Goal: Navigation & Orientation: Find specific page/section

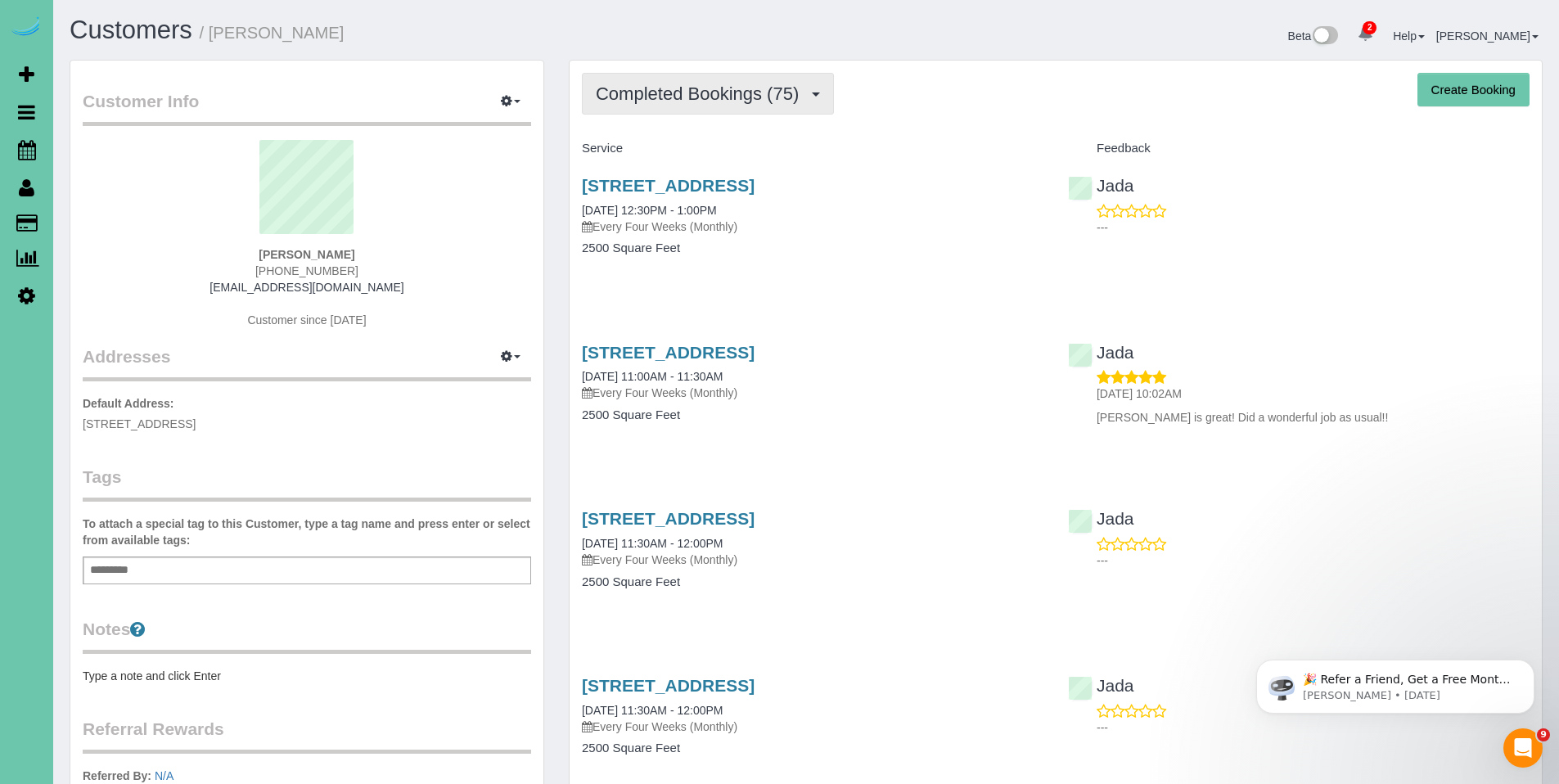
click at [689, 97] on span "Completed Bookings (75)" at bounding box center [701, 93] width 211 height 20
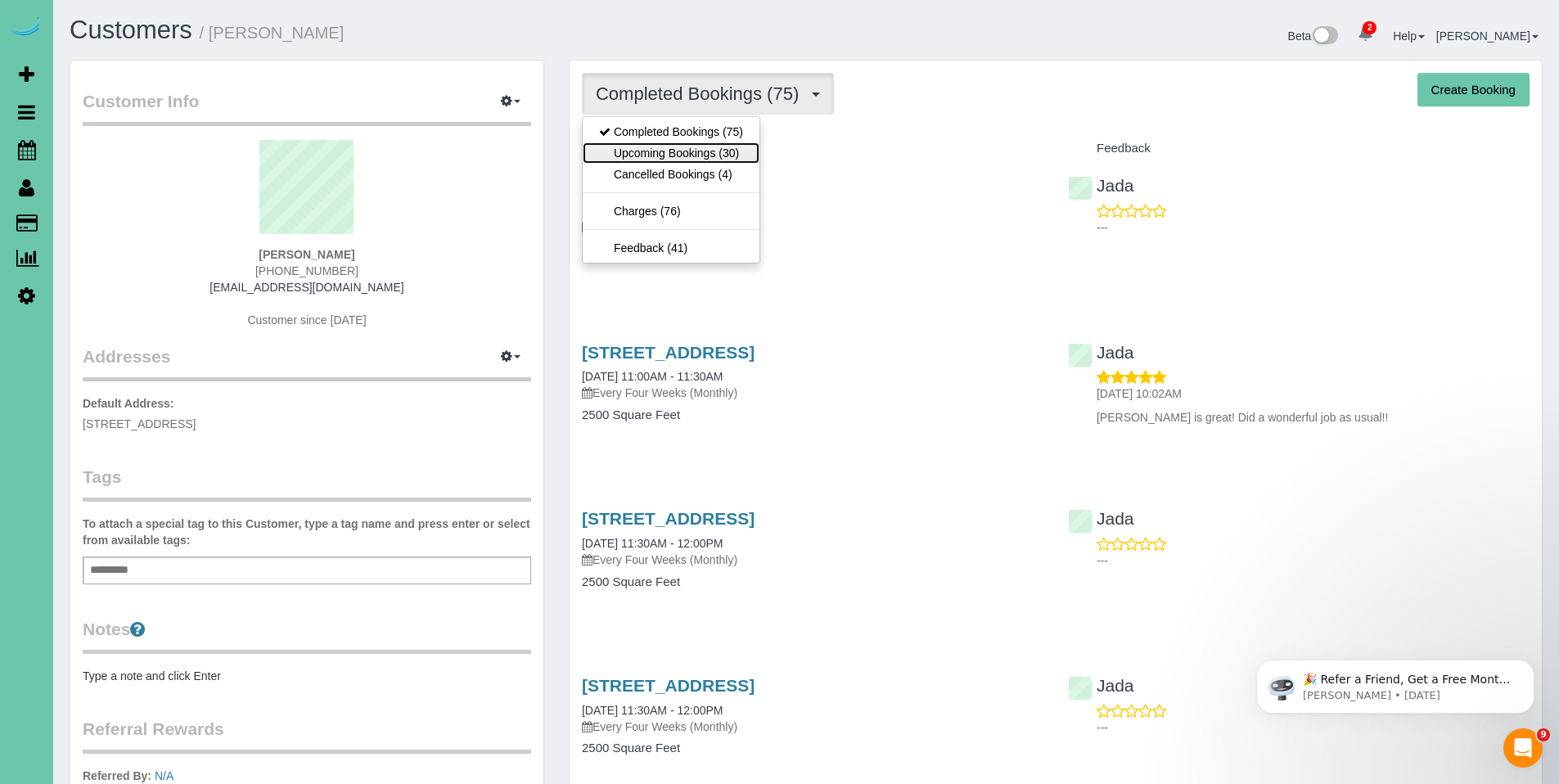
click at [680, 149] on link "Upcoming Bookings (30)" at bounding box center [671, 153] width 177 height 21
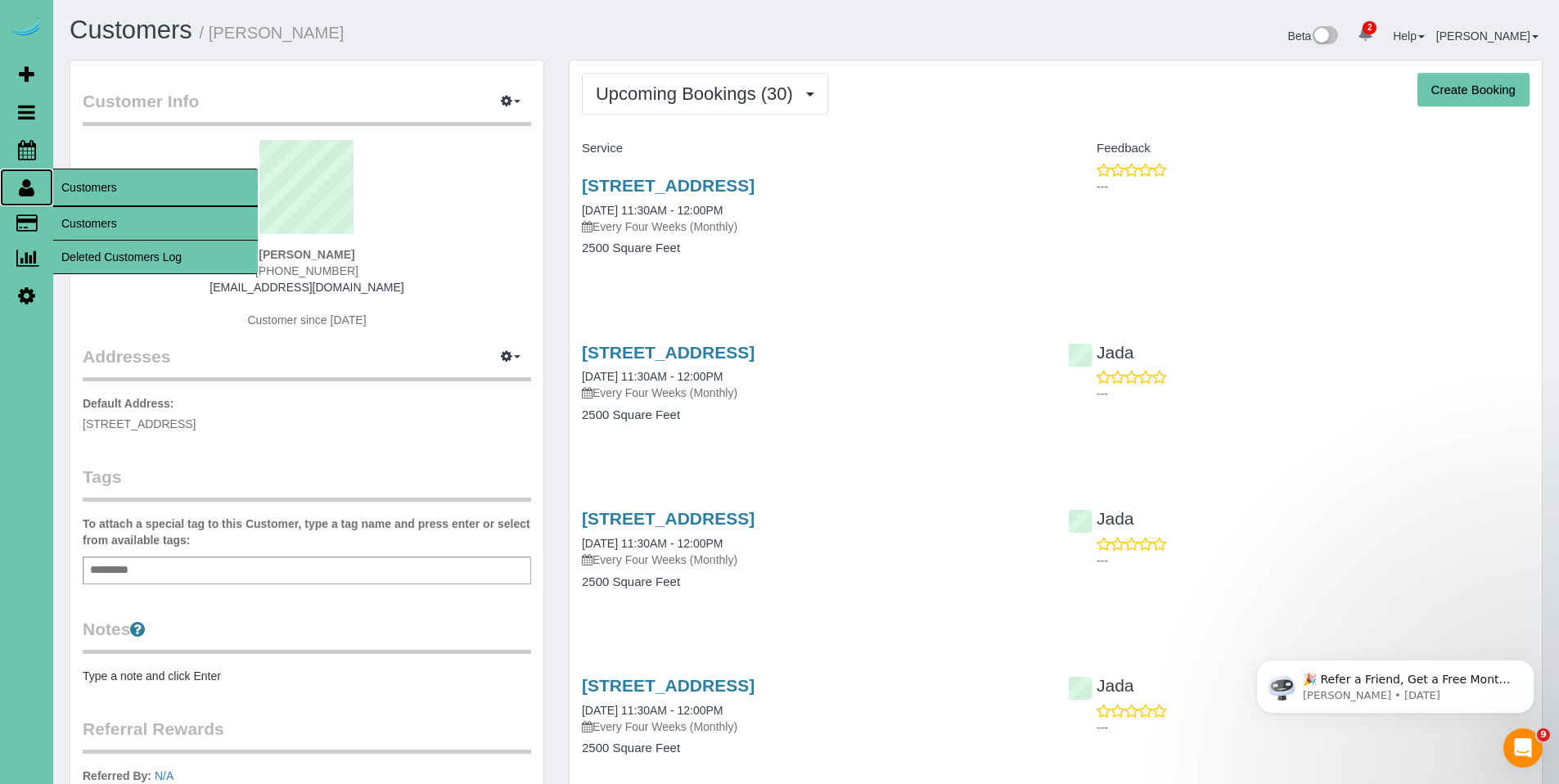
click at [19, 186] on icon at bounding box center [27, 187] width 15 height 20
click at [100, 220] on link "Customers" at bounding box center [155, 223] width 205 height 32
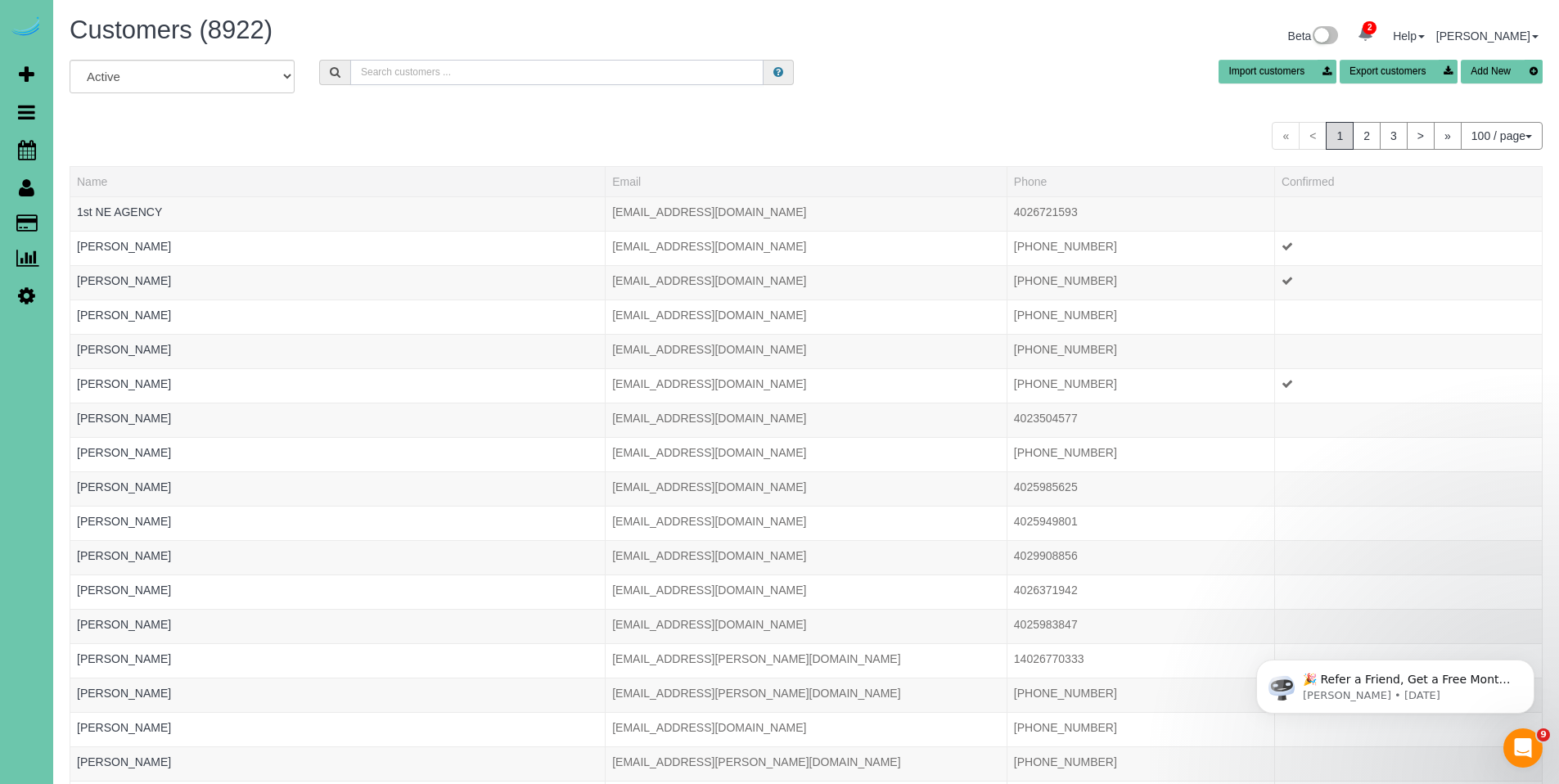
click at [515, 77] on input "text" at bounding box center [557, 72] width 413 height 26
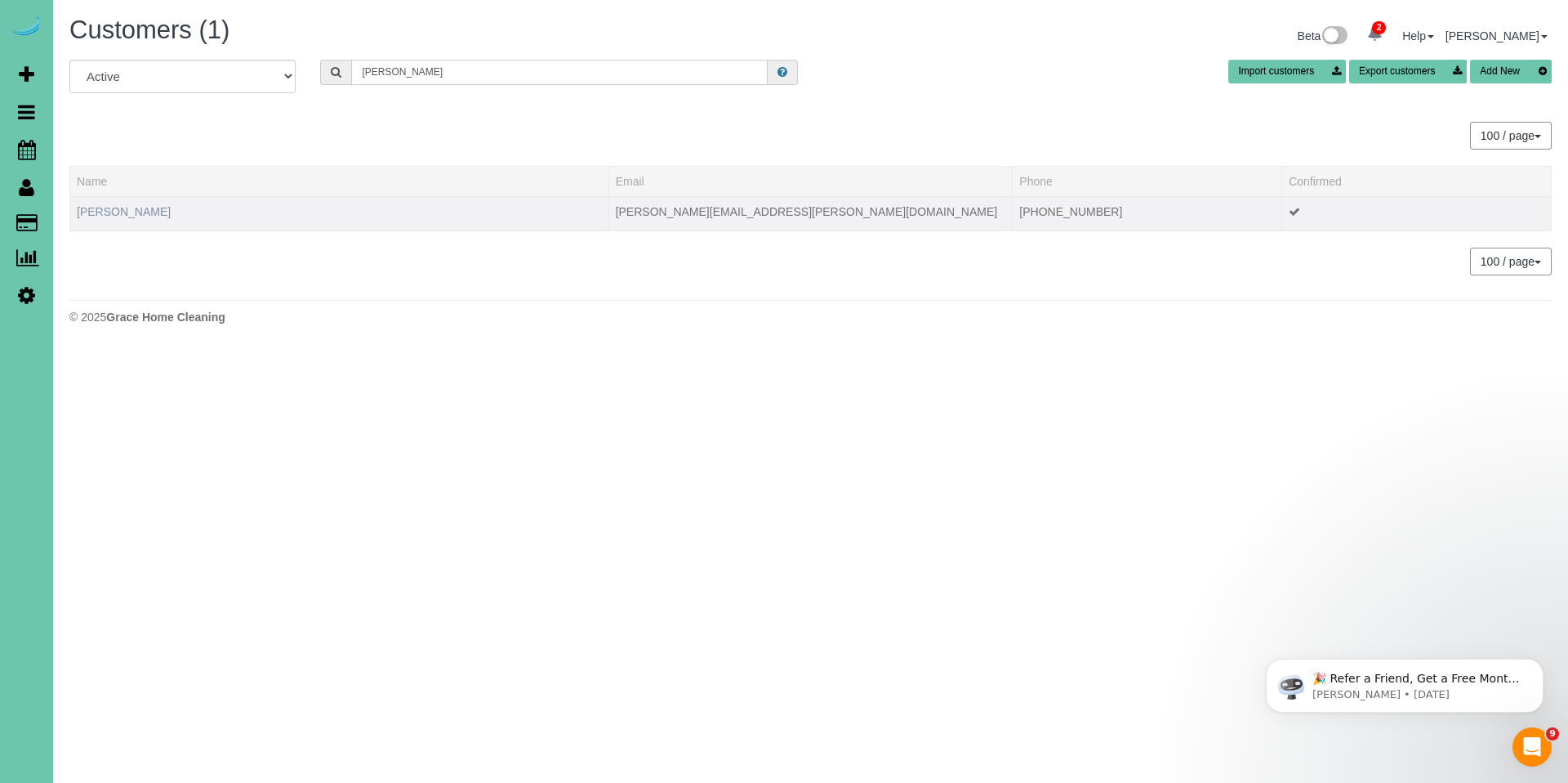
type input "[PERSON_NAME]"
click at [107, 208] on link "[PERSON_NAME]" at bounding box center [123, 212] width 94 height 13
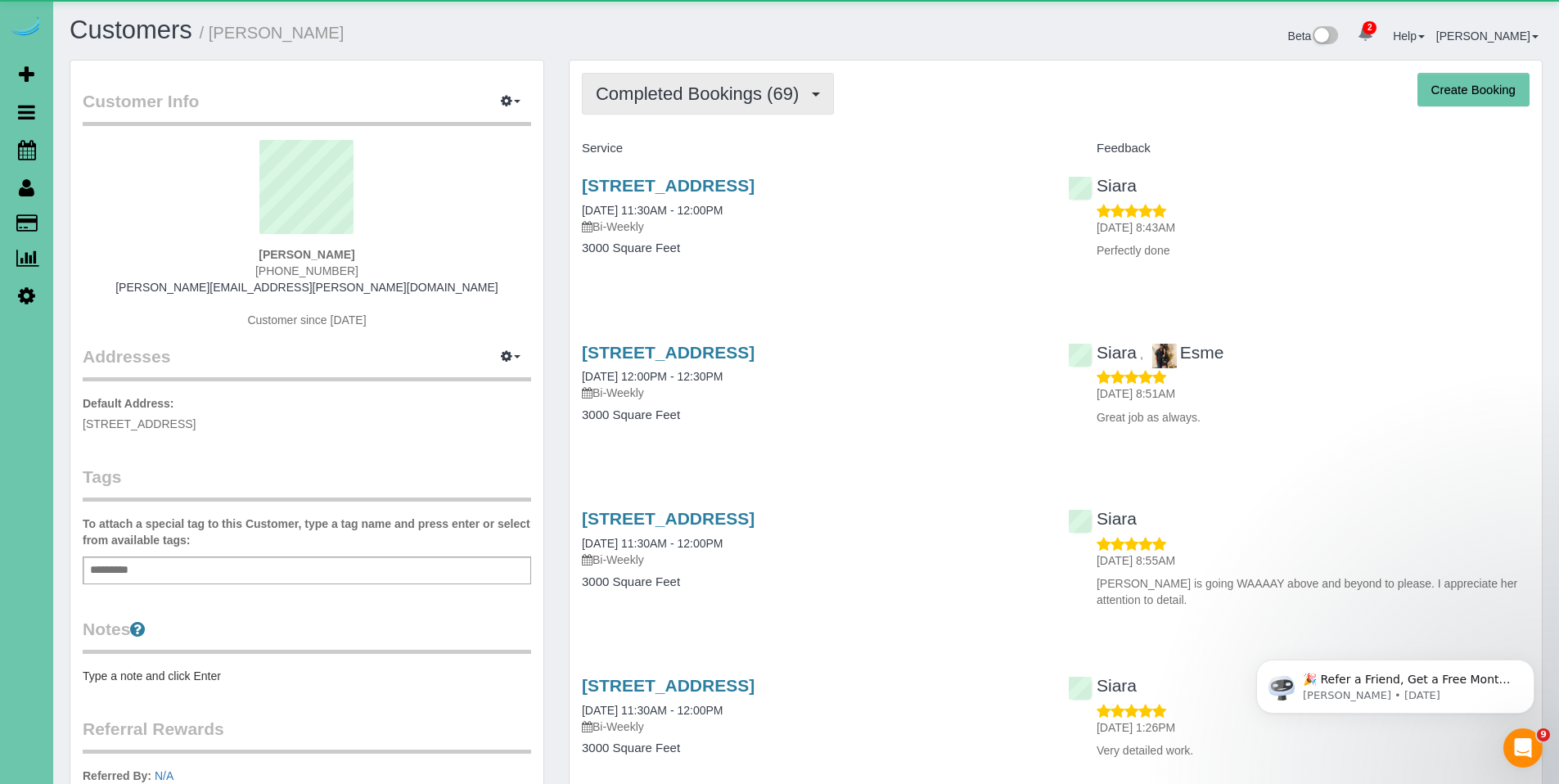
click at [664, 94] on span "Completed Bookings (69)" at bounding box center [701, 93] width 211 height 20
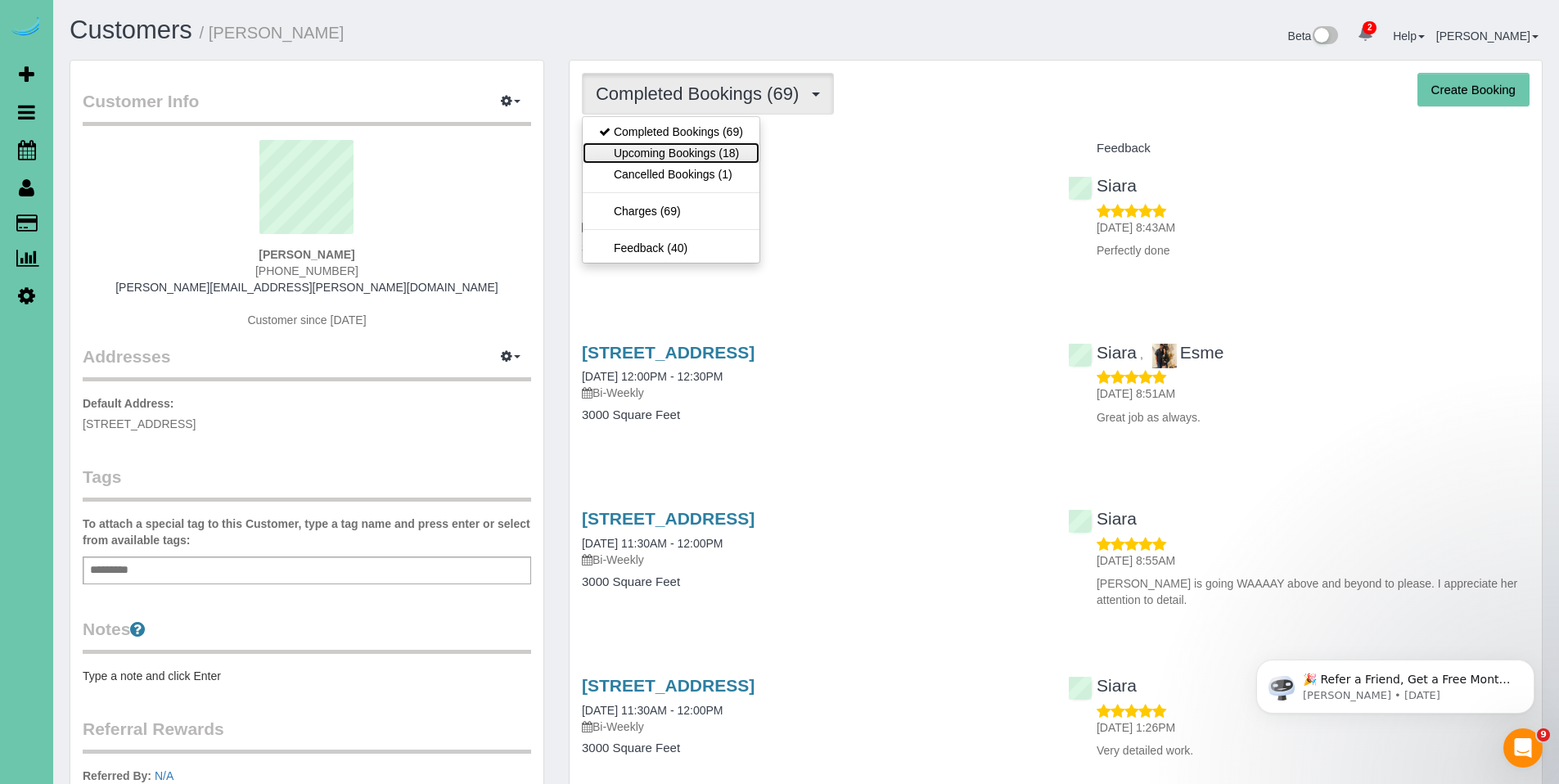
click at [656, 153] on link "Upcoming Bookings (18)" at bounding box center [671, 153] width 177 height 21
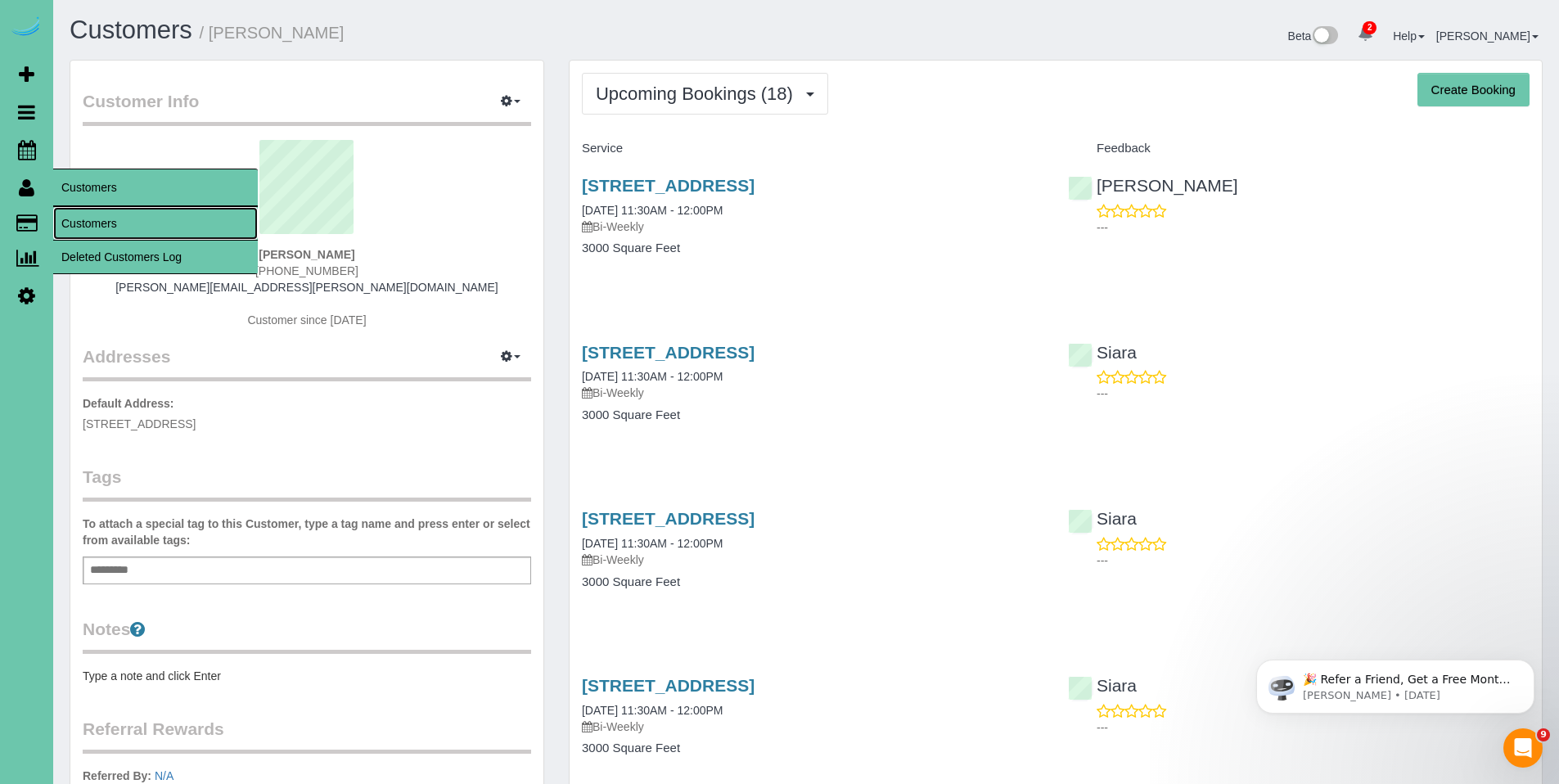
click at [89, 218] on link "Customers" at bounding box center [155, 223] width 205 height 32
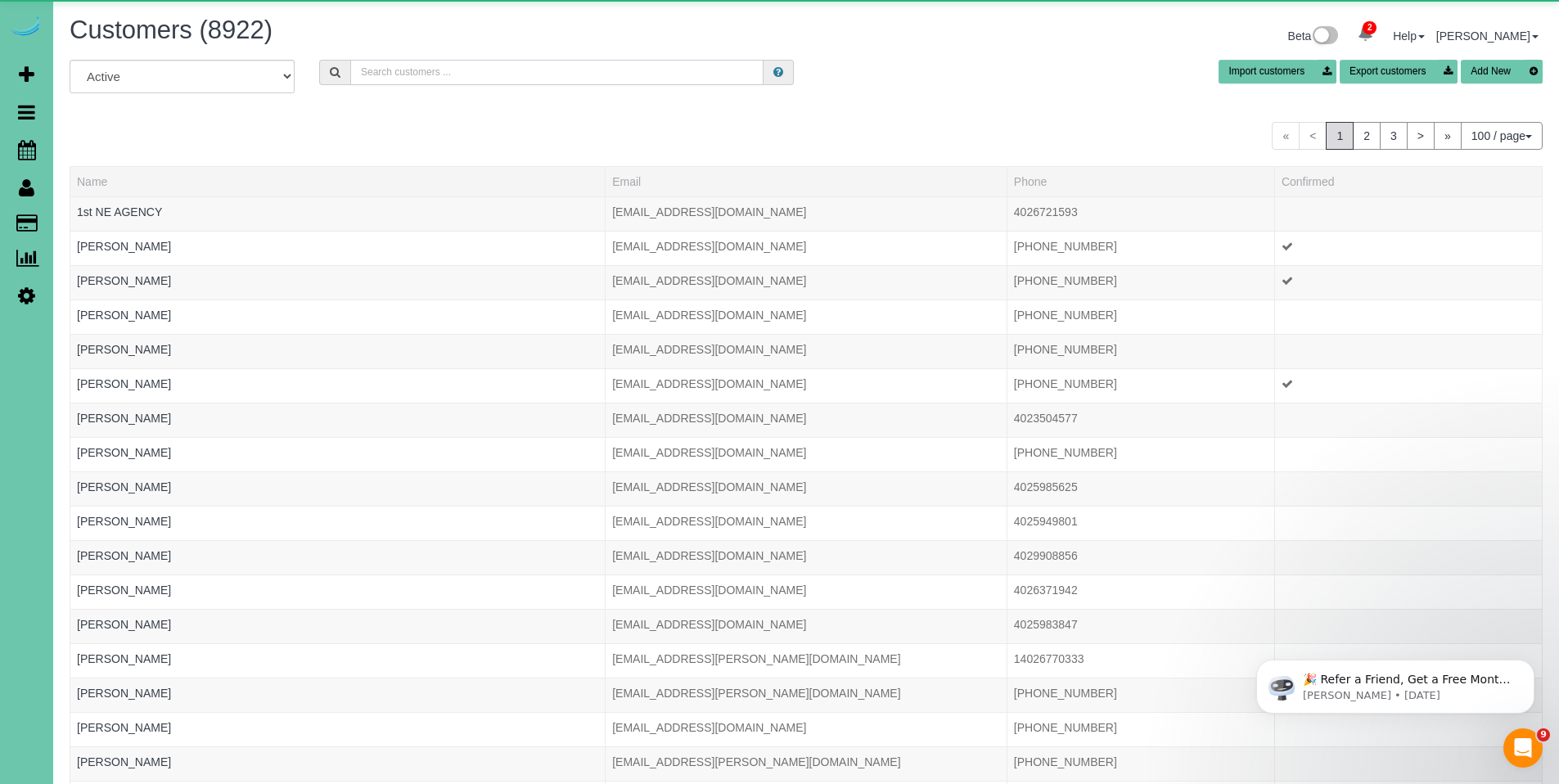
click at [513, 70] on input "text" at bounding box center [557, 72] width 413 height 26
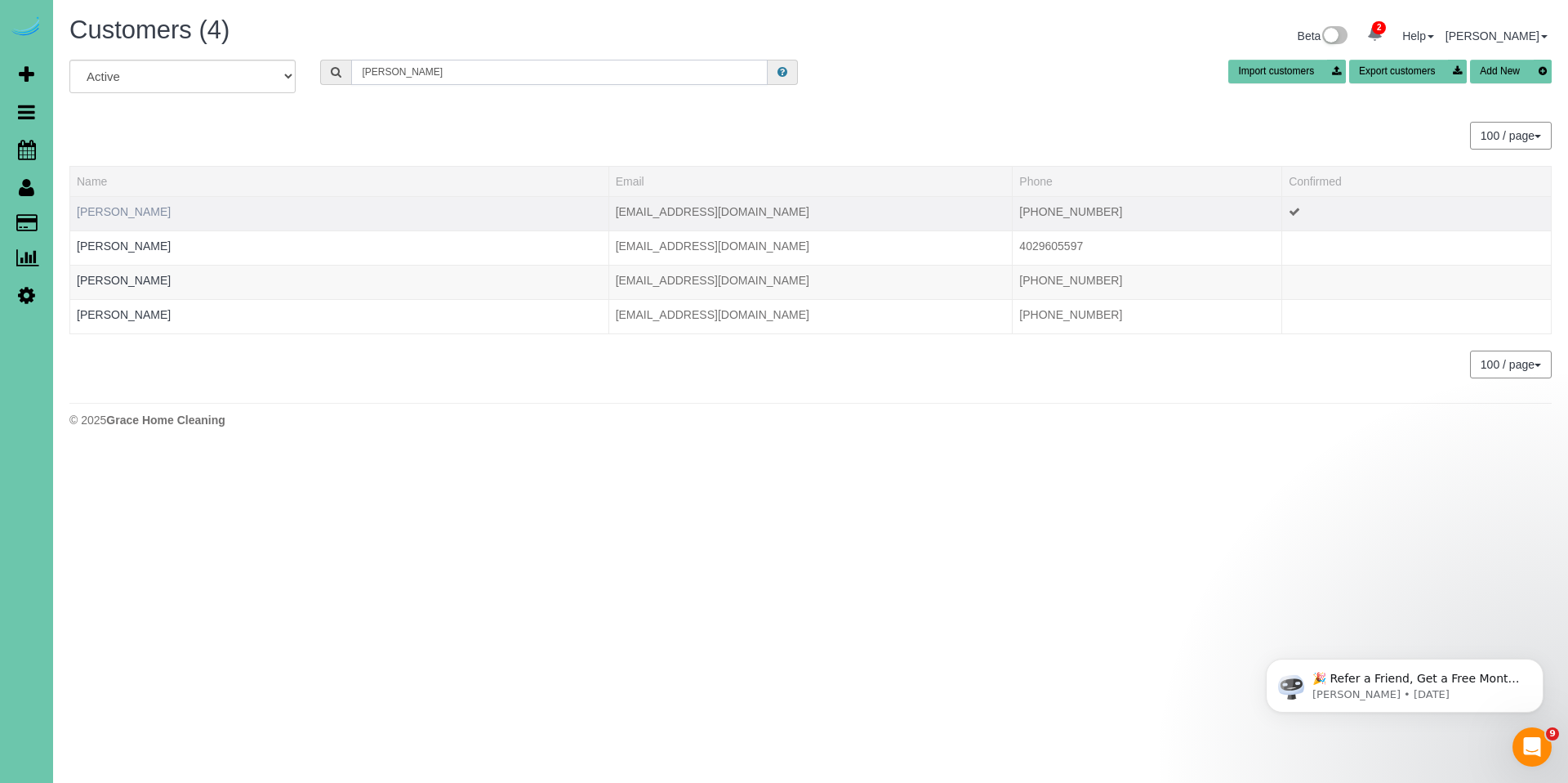
type input "[PERSON_NAME]"
click at [100, 218] on link "[PERSON_NAME]" at bounding box center [123, 212] width 94 height 13
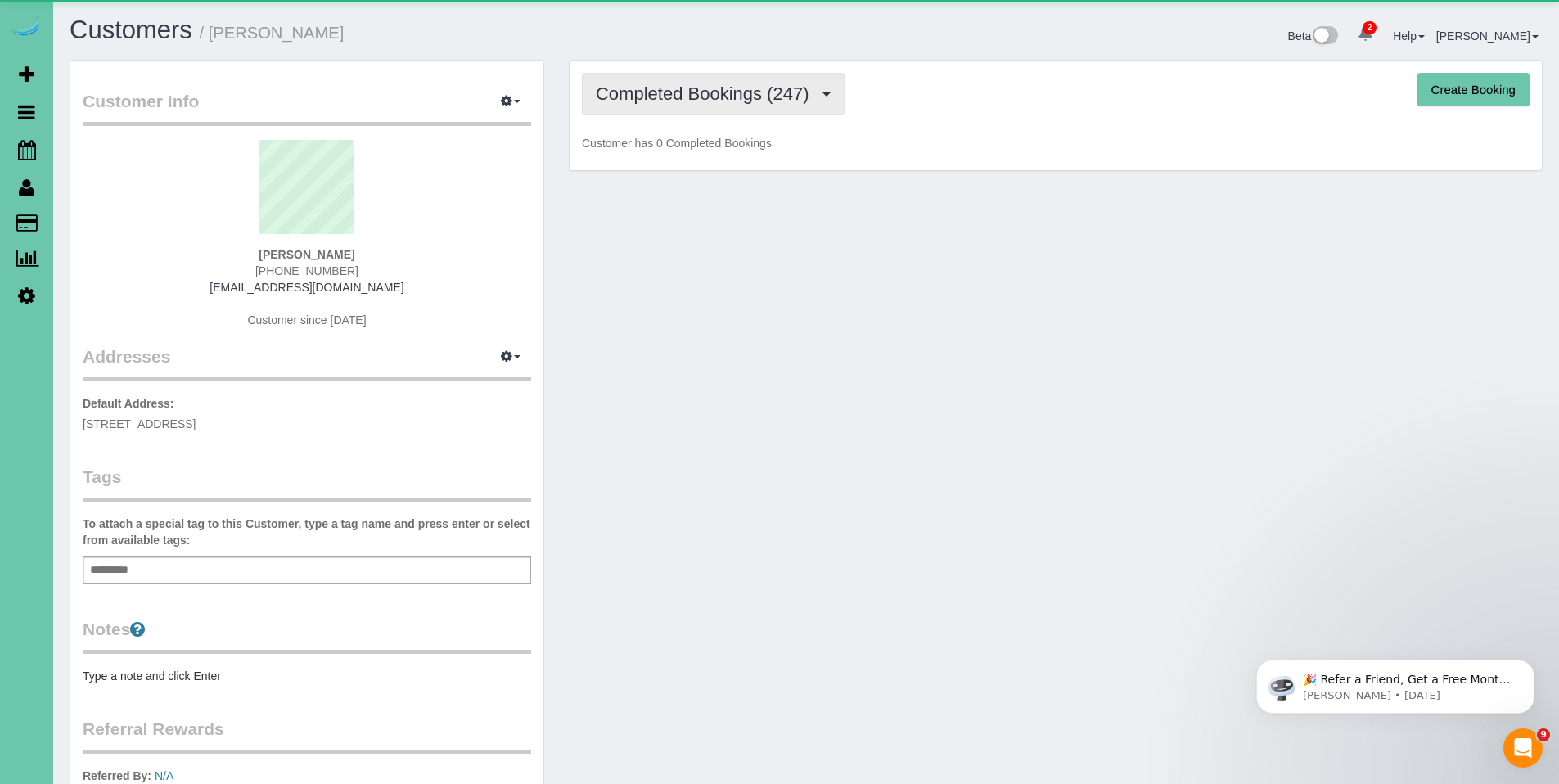
click at [705, 96] on span "Completed Bookings (247)" at bounding box center [706, 93] width 221 height 20
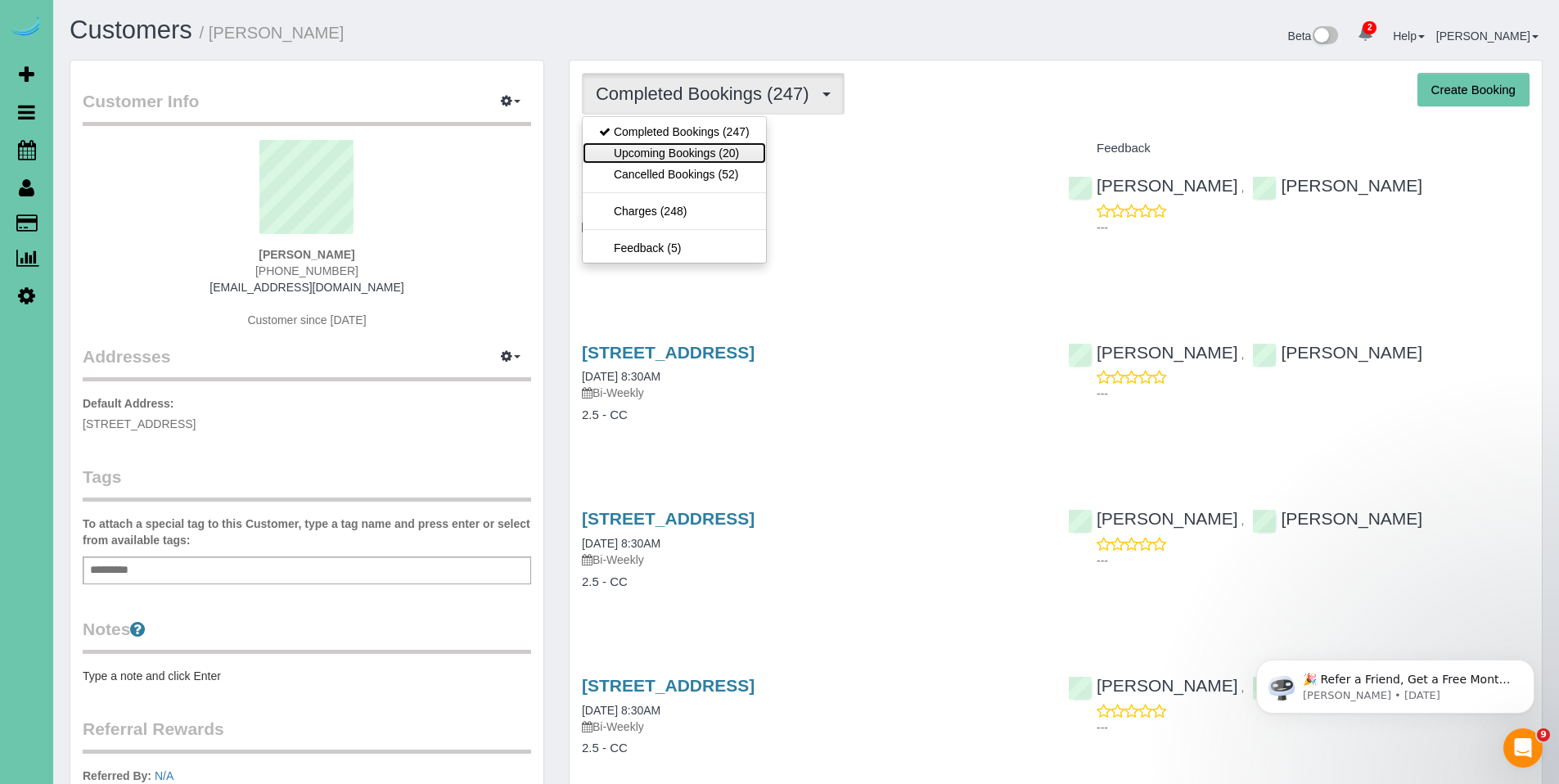
click at [680, 157] on link "Upcoming Bookings (20)" at bounding box center [674, 153] width 184 height 21
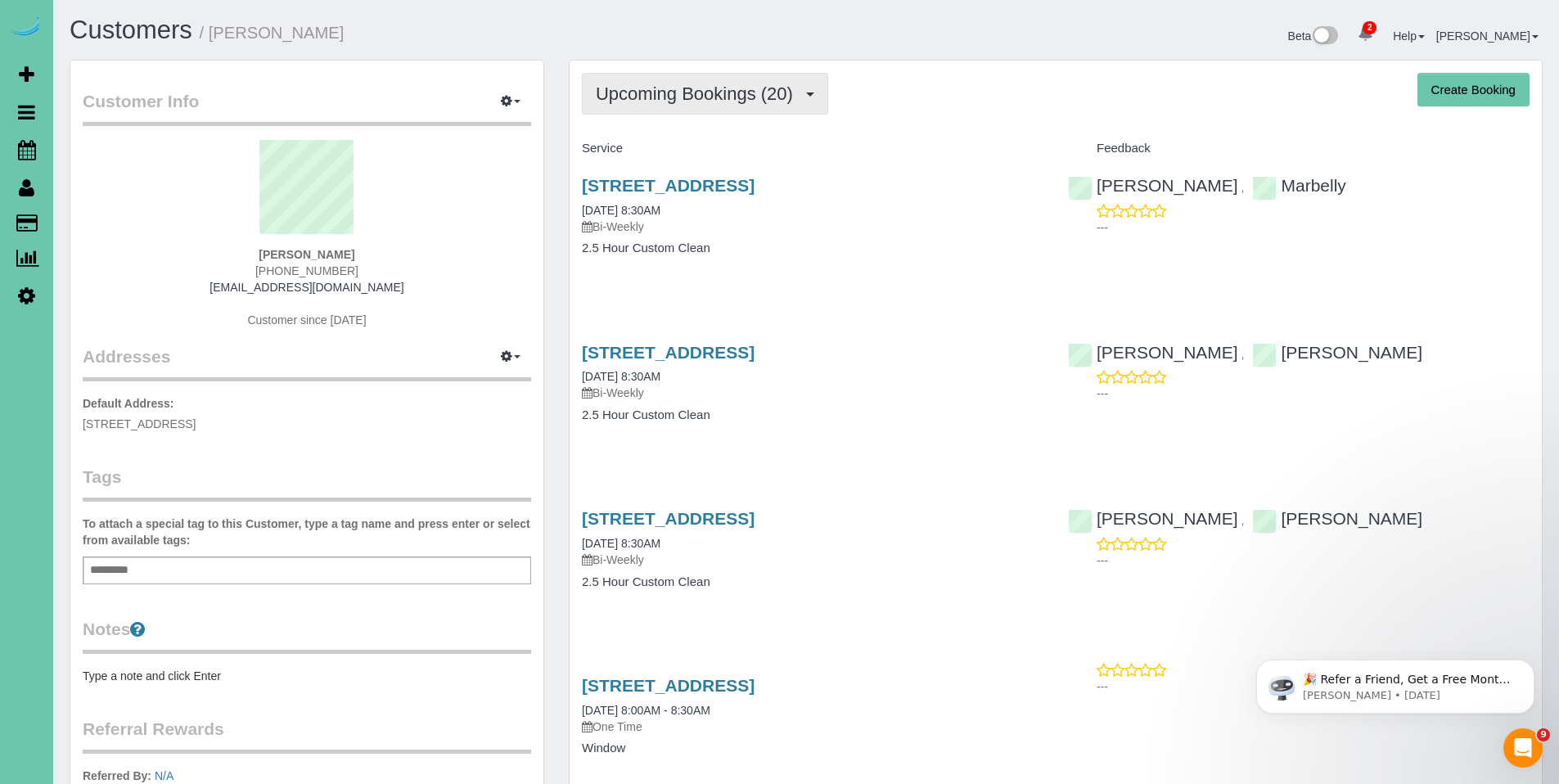
click at [680, 96] on span "Upcoming Bookings (20)" at bounding box center [699, 93] width 206 height 20
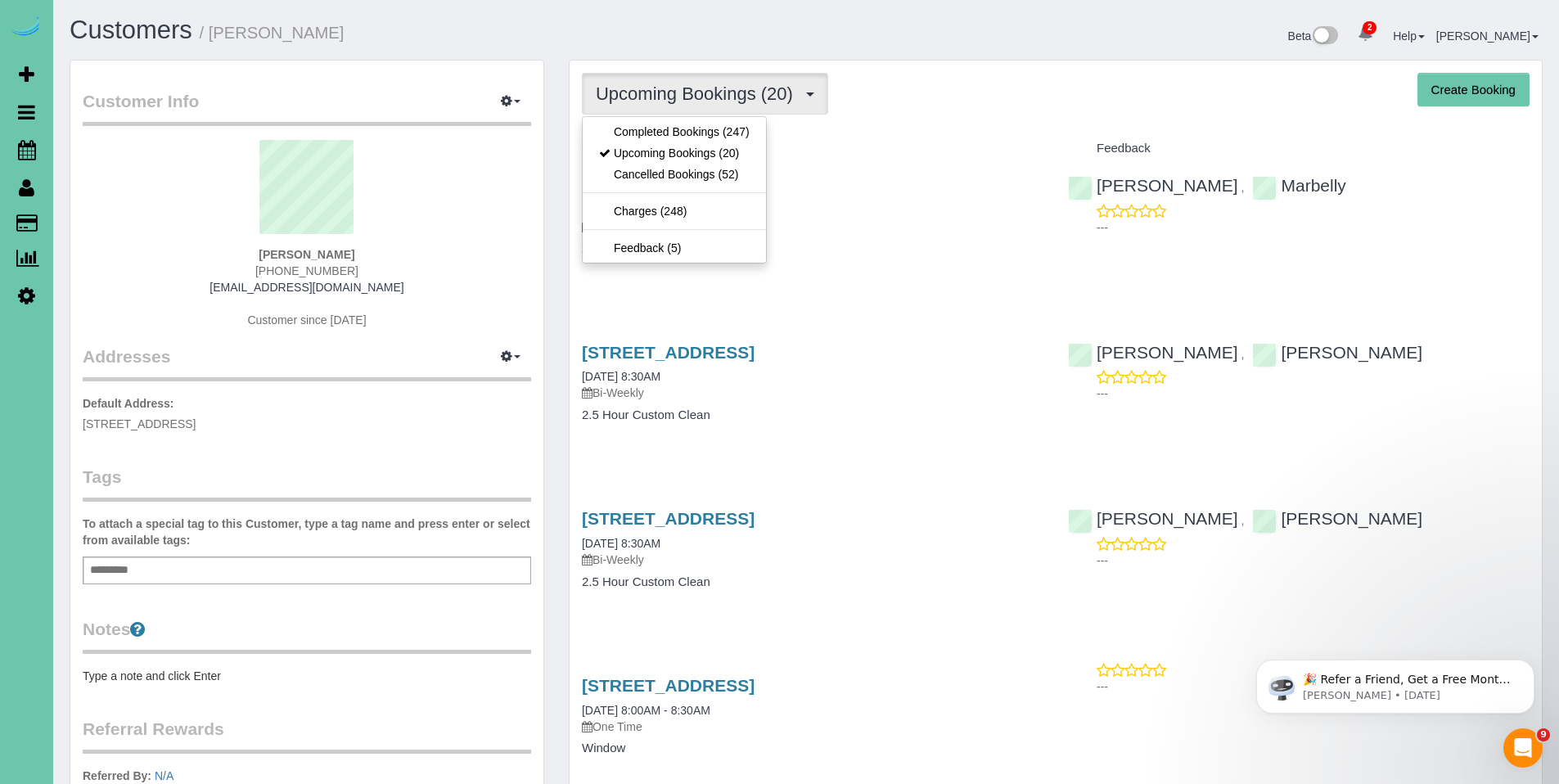
click at [442, 260] on div "[PERSON_NAME] [PHONE_NUMBER] [EMAIL_ADDRESS][DOMAIN_NAME] Customer since [DATE]" at bounding box center [306, 242] width 448 height 205
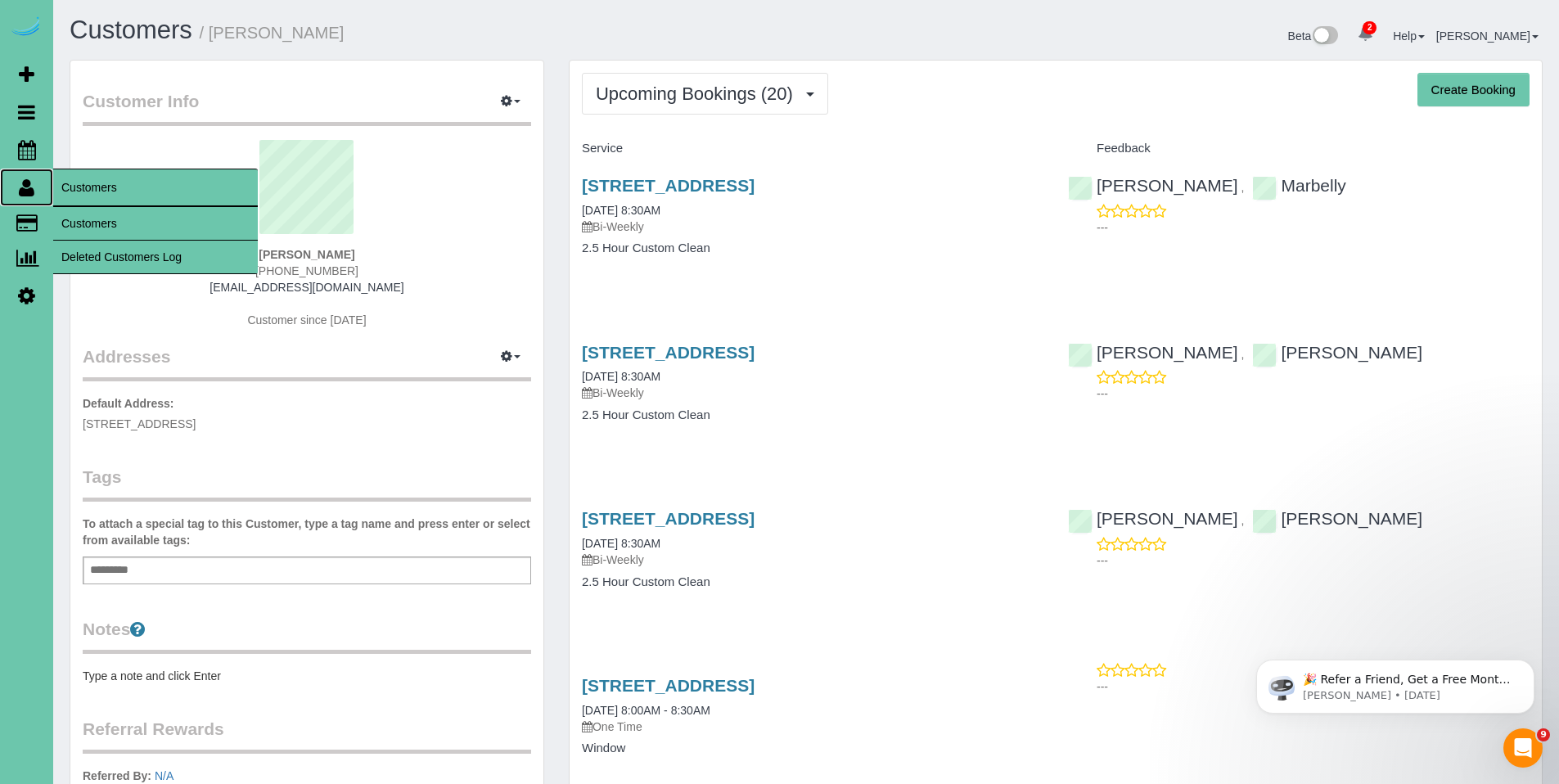
click at [19, 191] on icon at bounding box center [27, 187] width 15 height 20
click at [89, 217] on link "Customers" at bounding box center [155, 223] width 205 height 32
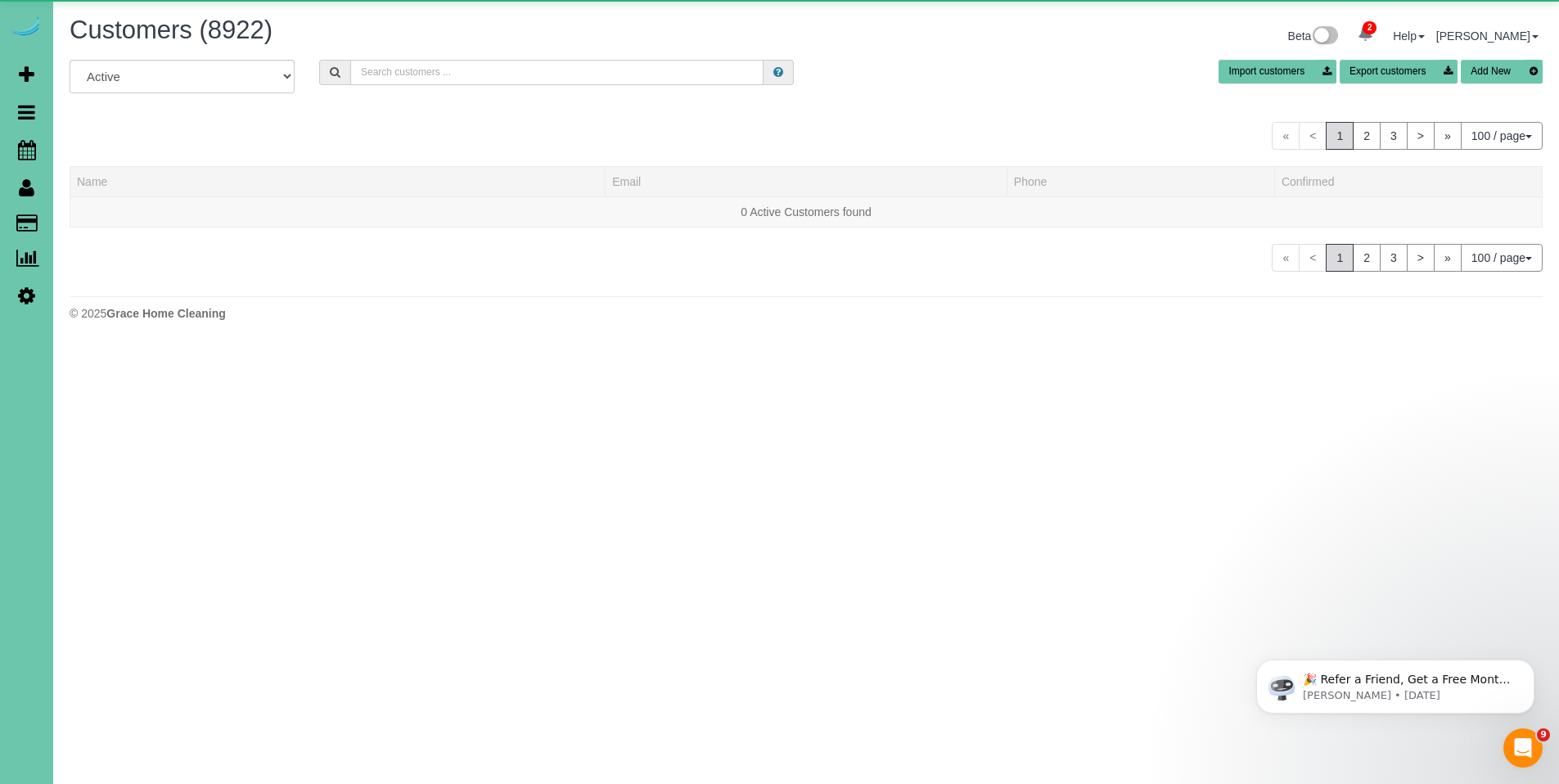
click at [573, 60] on input "text" at bounding box center [557, 72] width 413 height 26
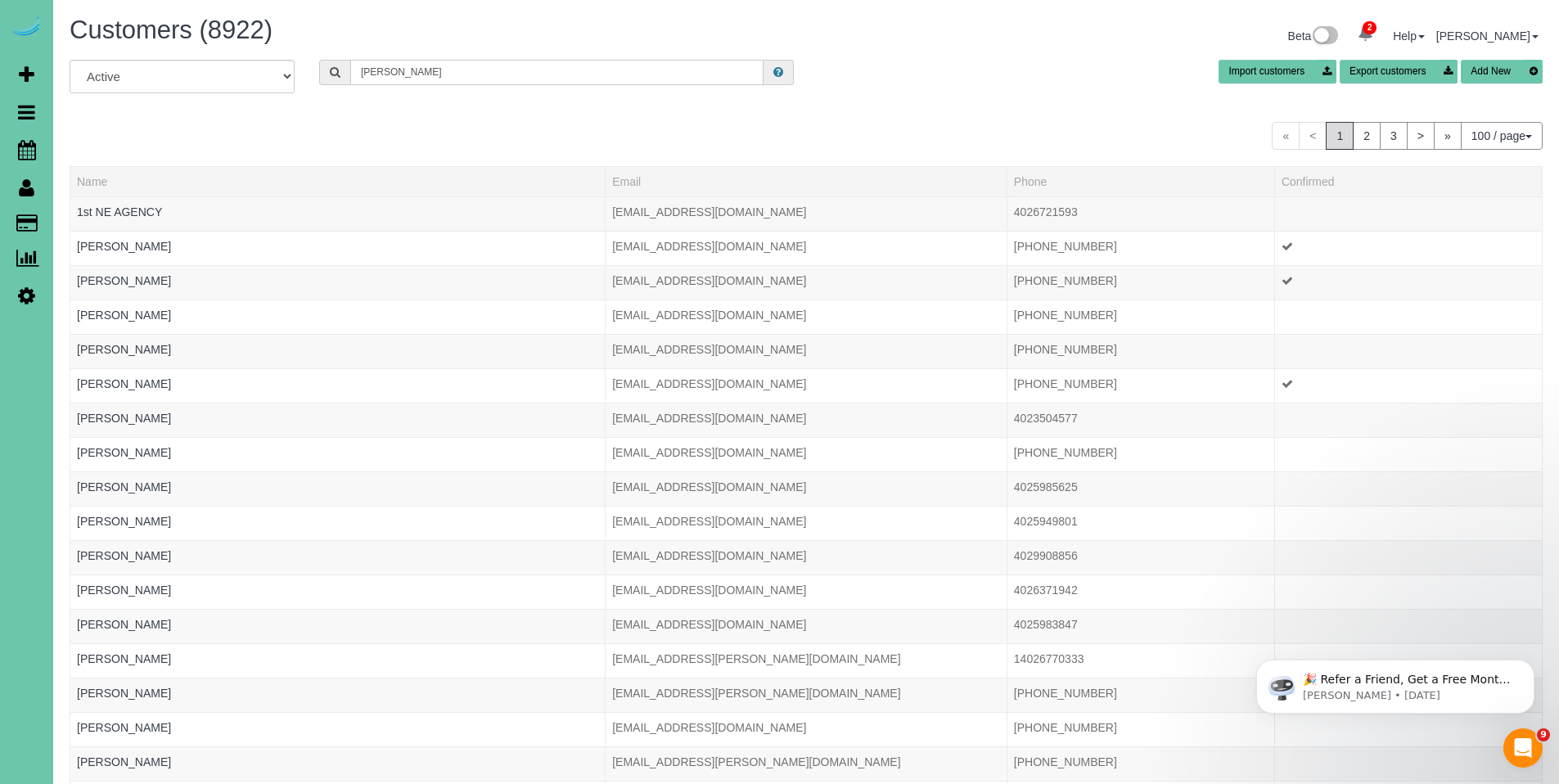
type input "[PERSON_NAME] f"
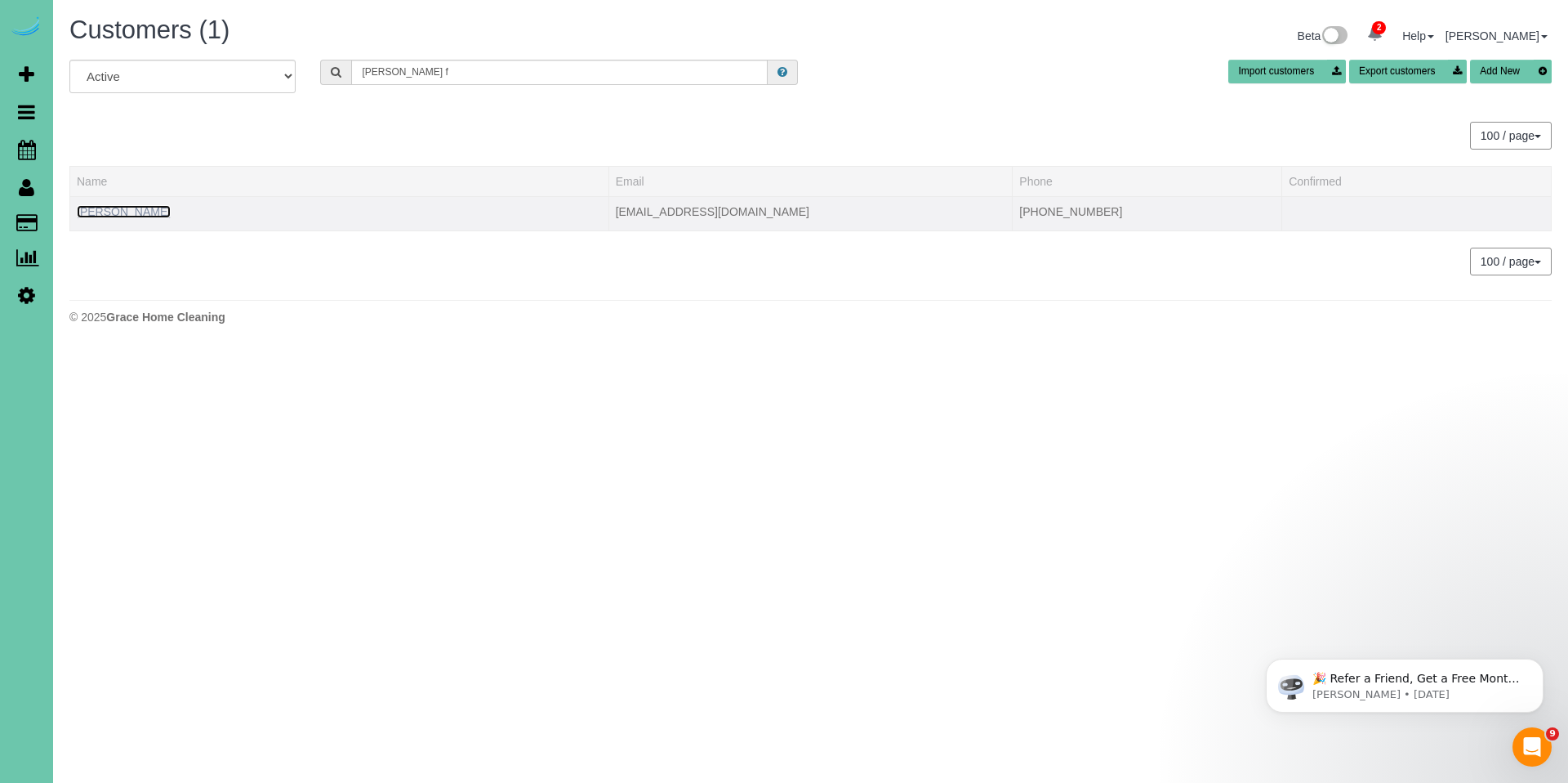
click at [107, 215] on link "[PERSON_NAME]" at bounding box center [123, 212] width 94 height 13
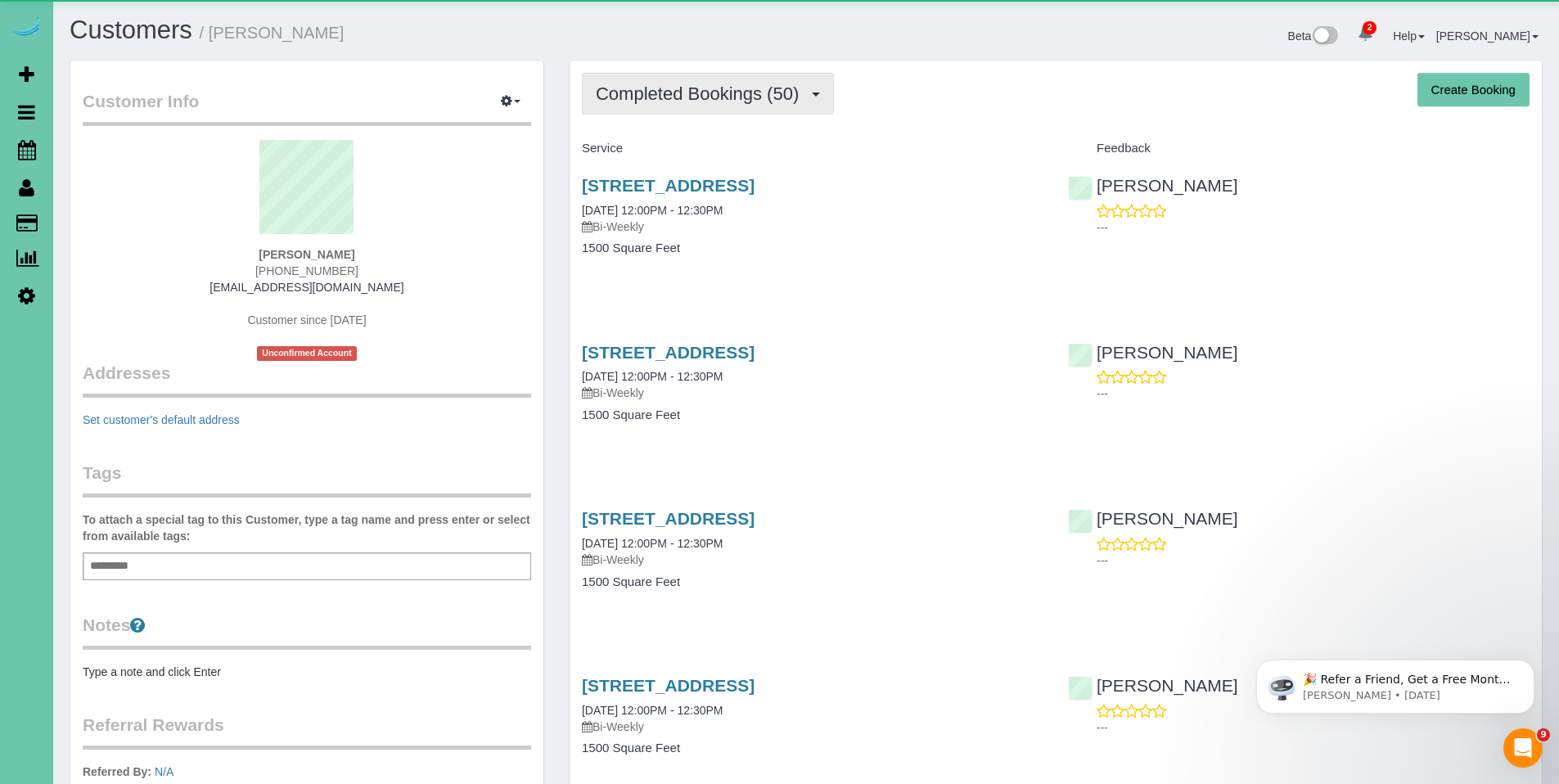
click at [688, 101] on span "Completed Bookings (50)" at bounding box center [701, 93] width 211 height 20
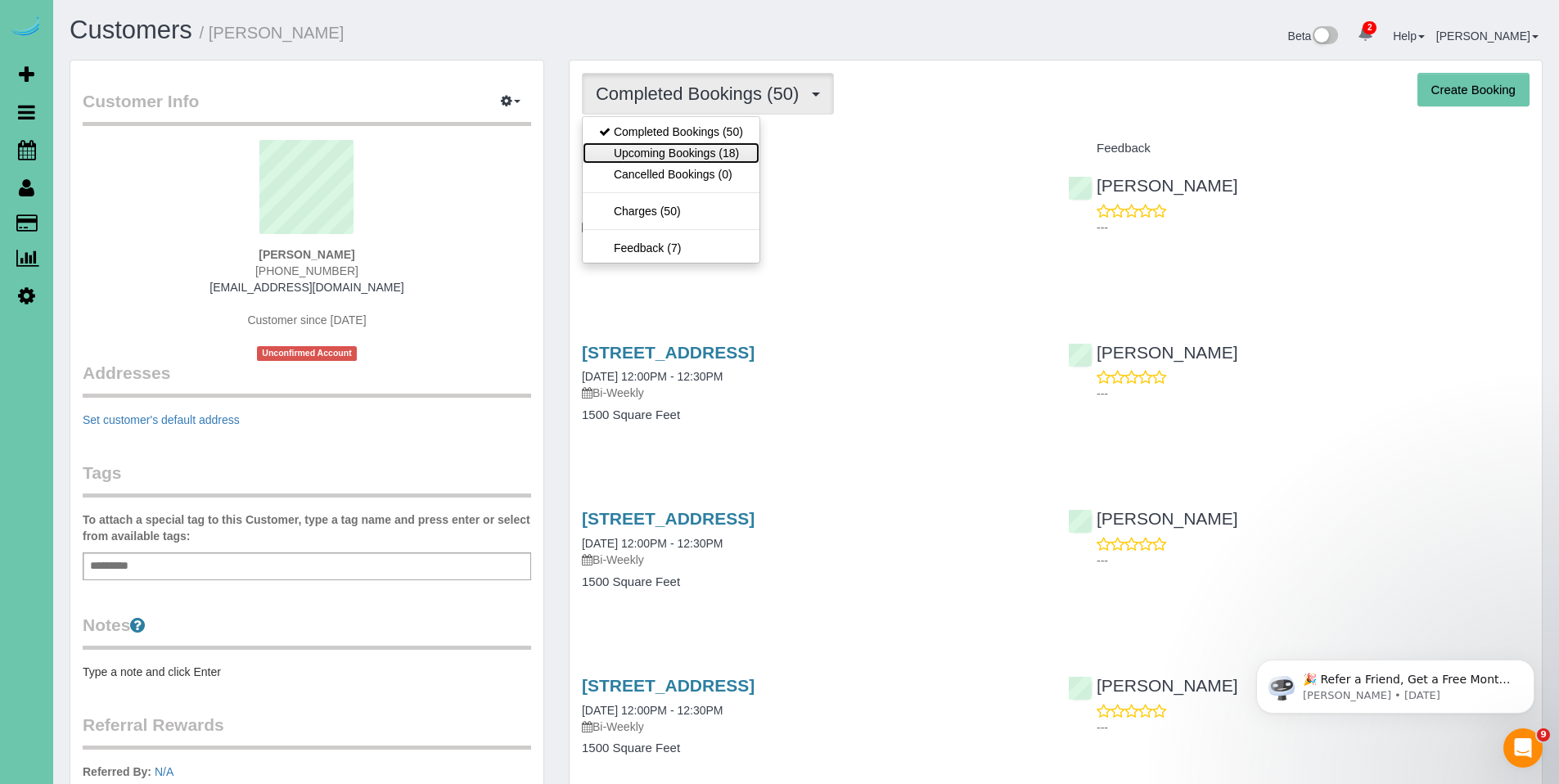
click at [680, 154] on link "Upcoming Bookings (18)" at bounding box center [671, 153] width 177 height 21
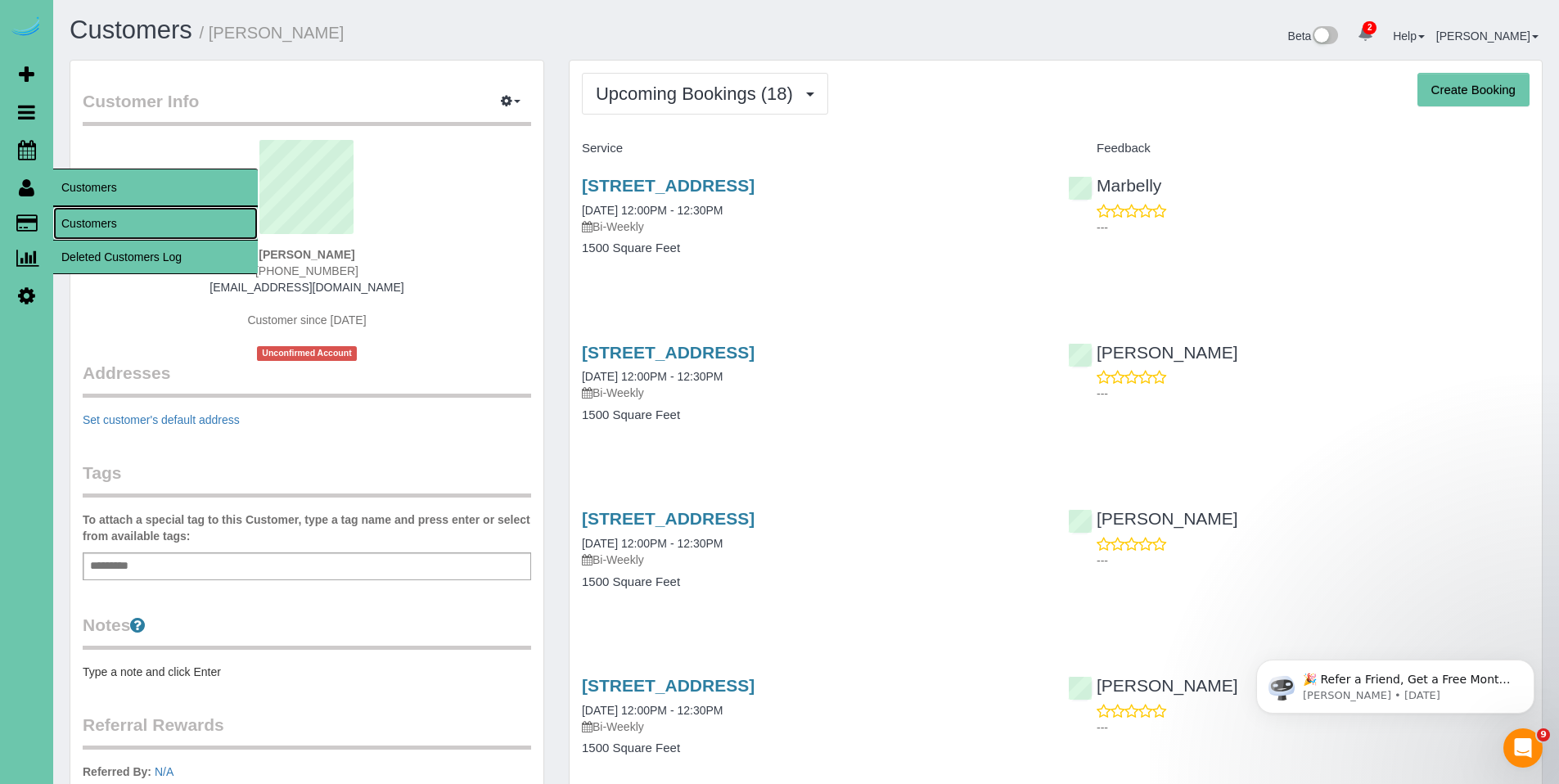
click at [85, 222] on link "Customers" at bounding box center [155, 223] width 205 height 32
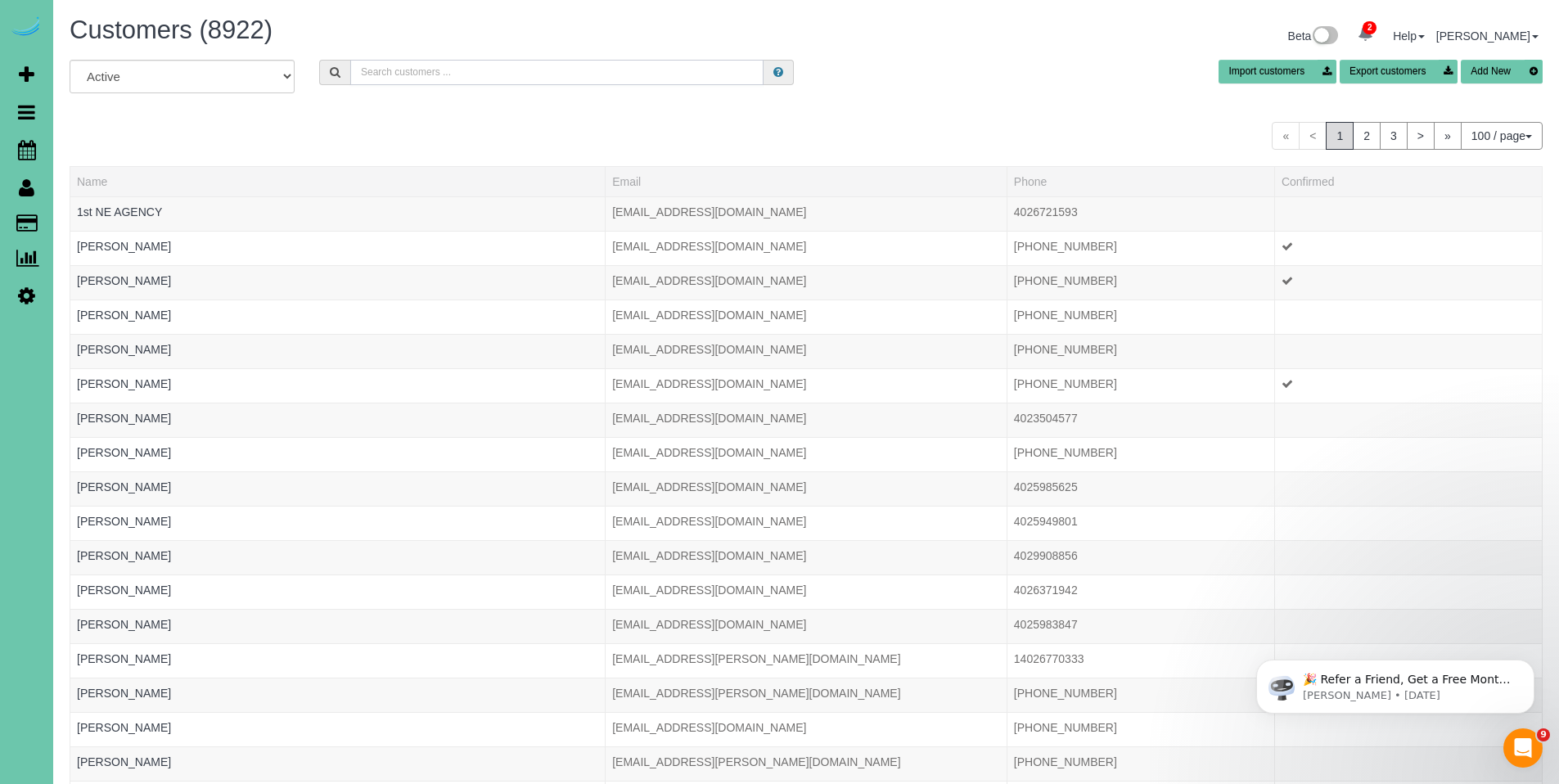
click at [471, 73] on input "text" at bounding box center [557, 72] width 413 height 26
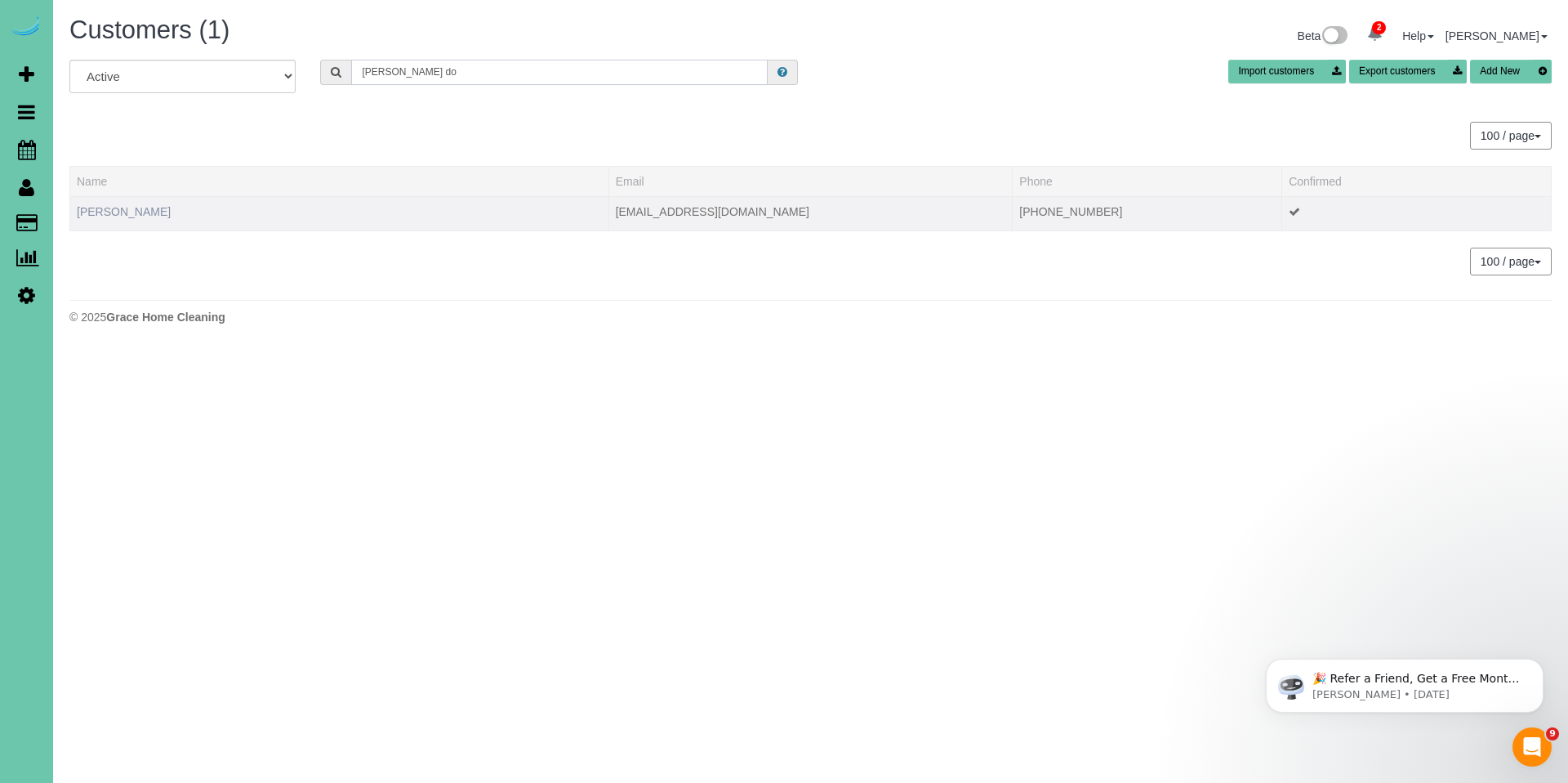
type input "[PERSON_NAME] do"
click at [117, 213] on link "[PERSON_NAME]" at bounding box center [123, 212] width 94 height 13
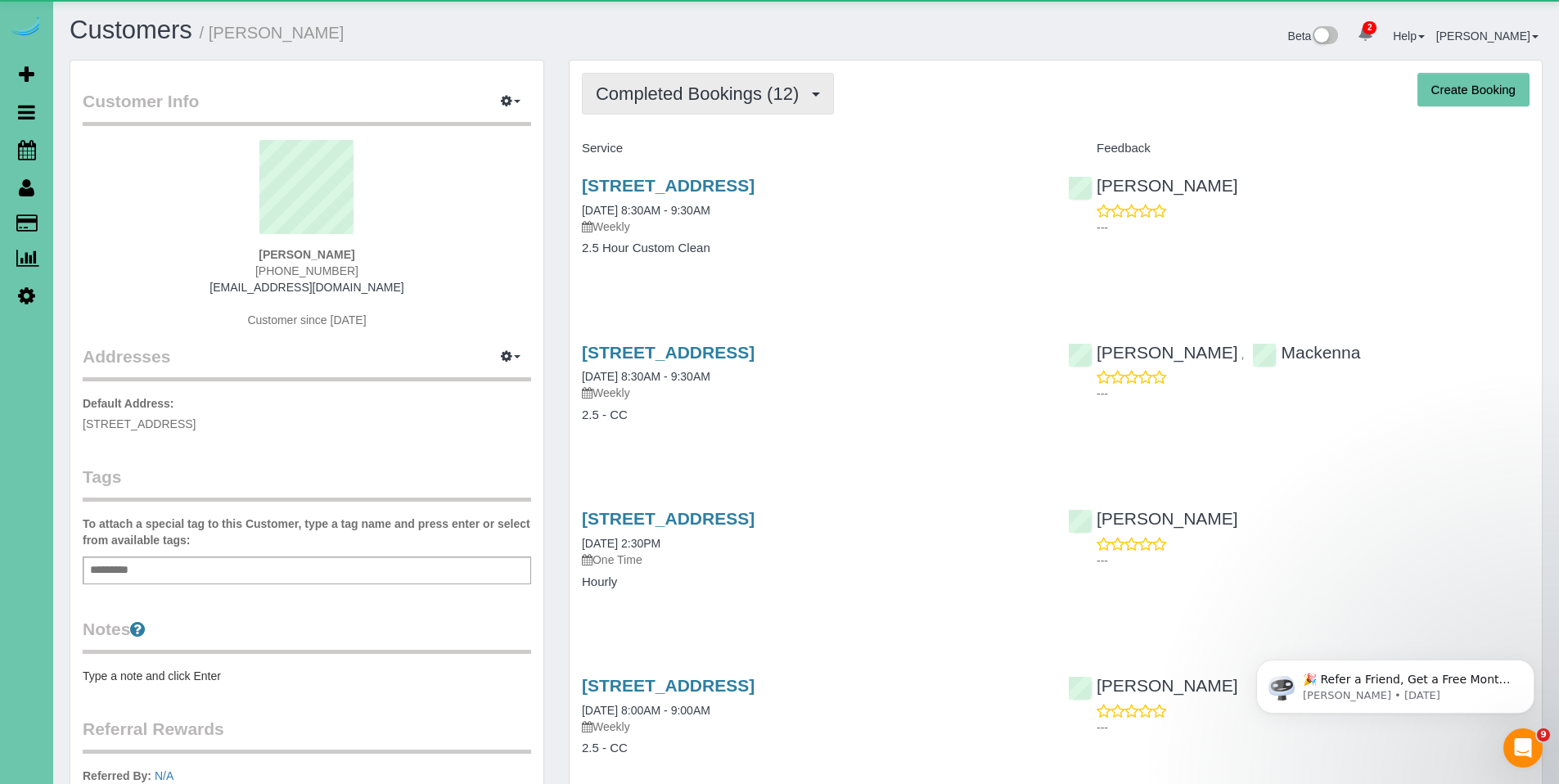
click at [749, 89] on span "Completed Bookings (12)" at bounding box center [701, 93] width 211 height 20
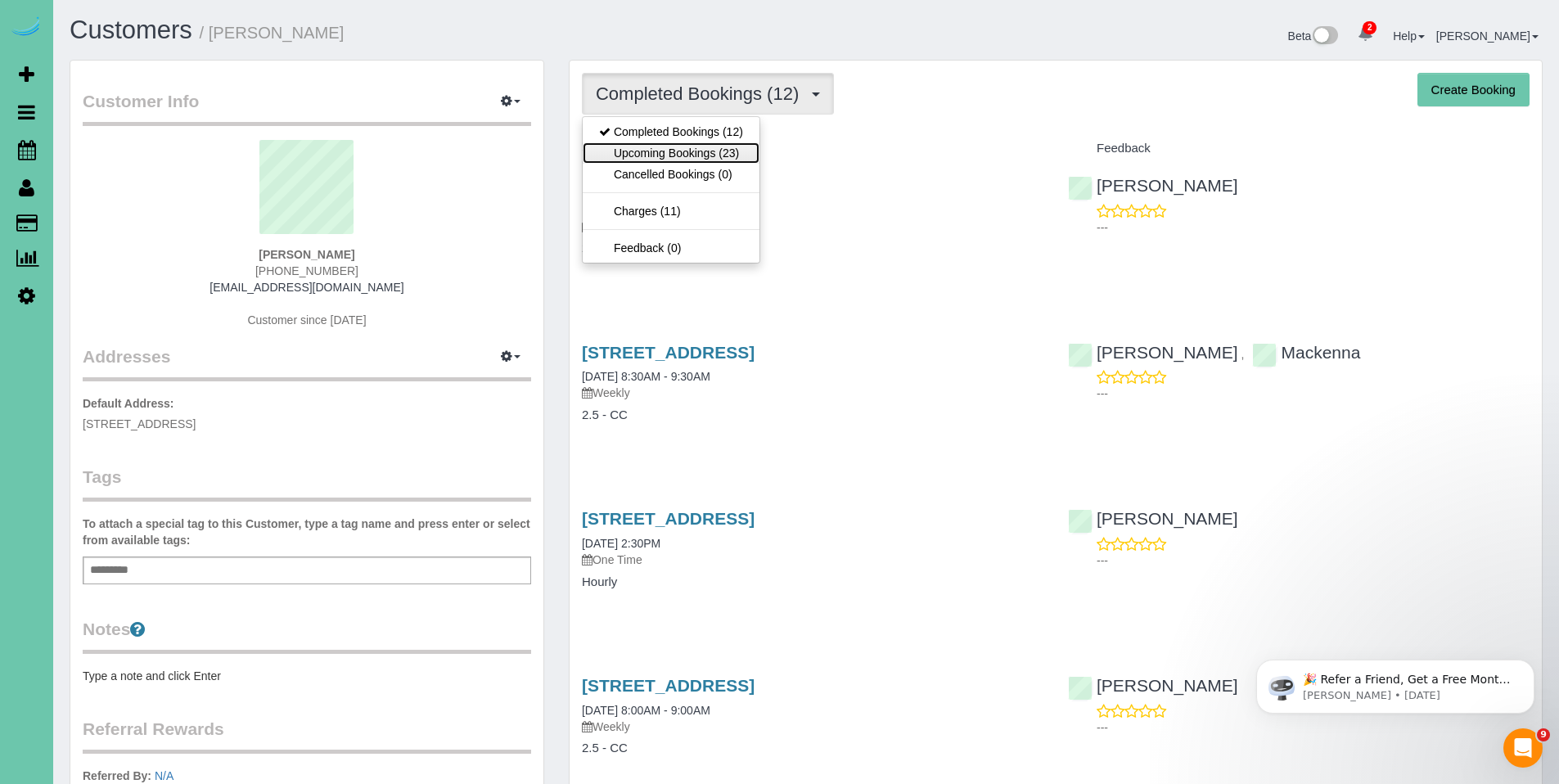
click at [710, 145] on link "Upcoming Bookings (23)" at bounding box center [671, 153] width 177 height 21
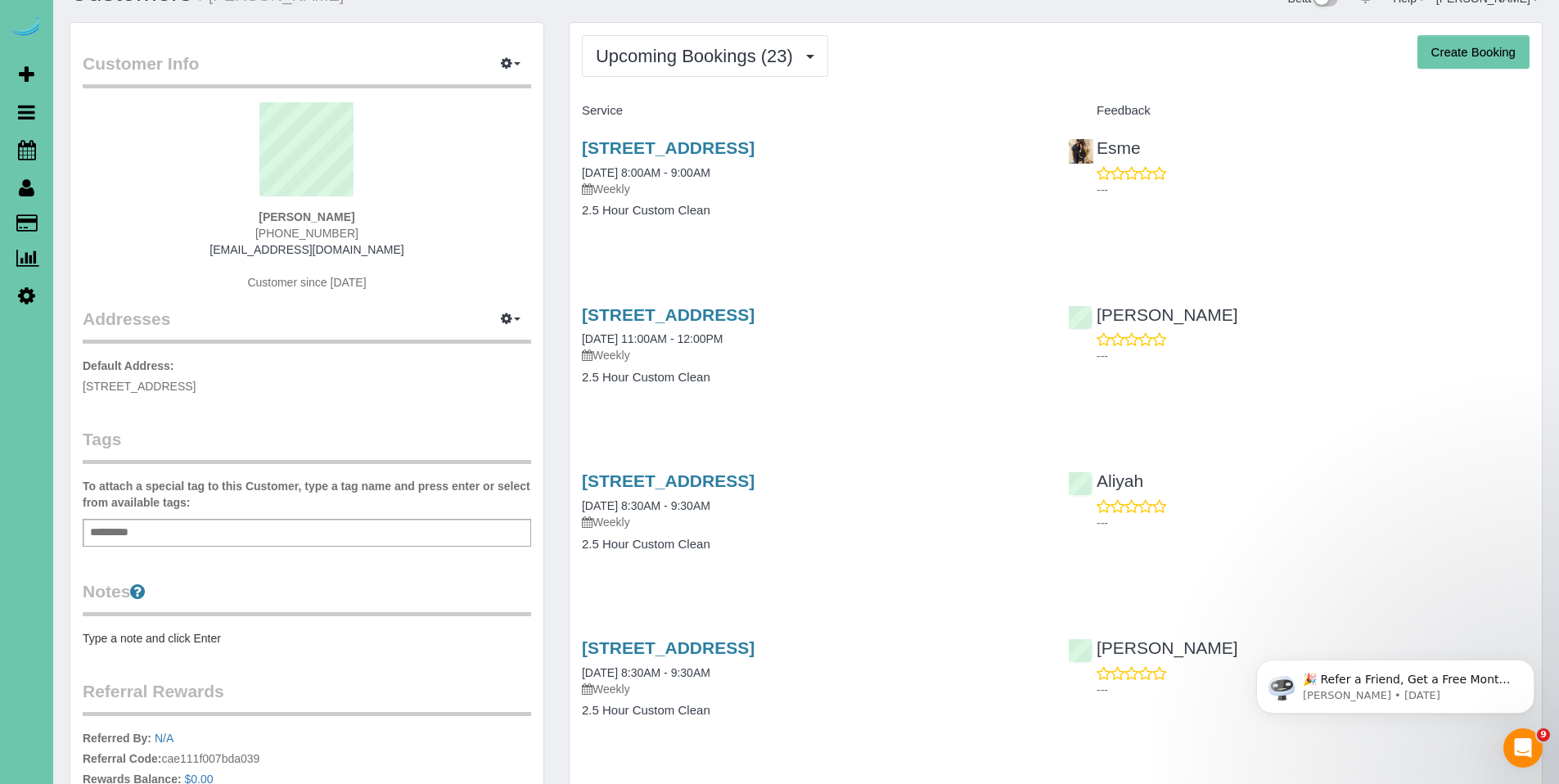
scroll to position [24, 0]
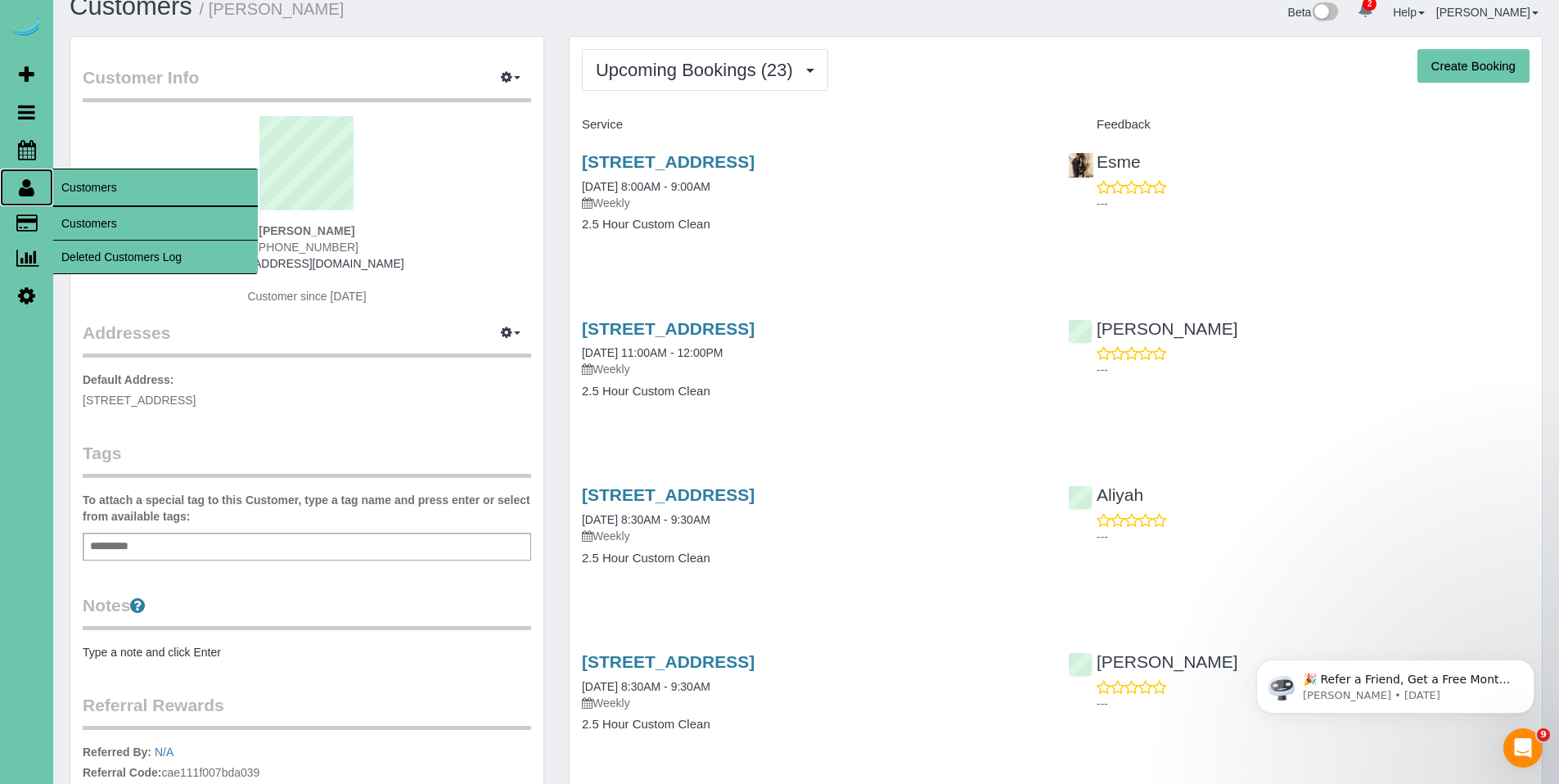
click at [28, 192] on icon at bounding box center [27, 187] width 15 height 20
click at [99, 212] on link "Customers" at bounding box center [155, 223] width 205 height 32
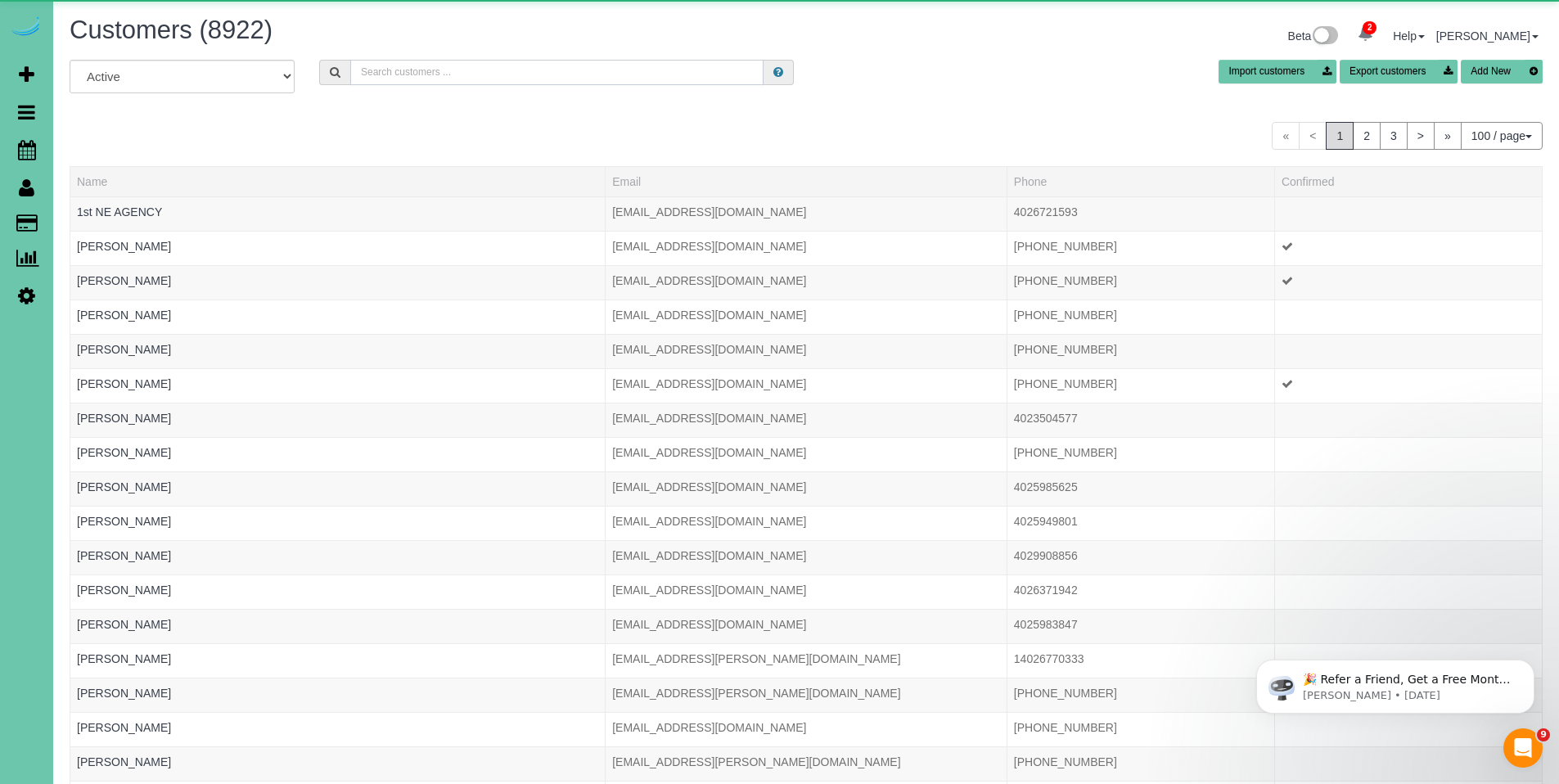
click at [637, 80] on input "text" at bounding box center [557, 72] width 413 height 26
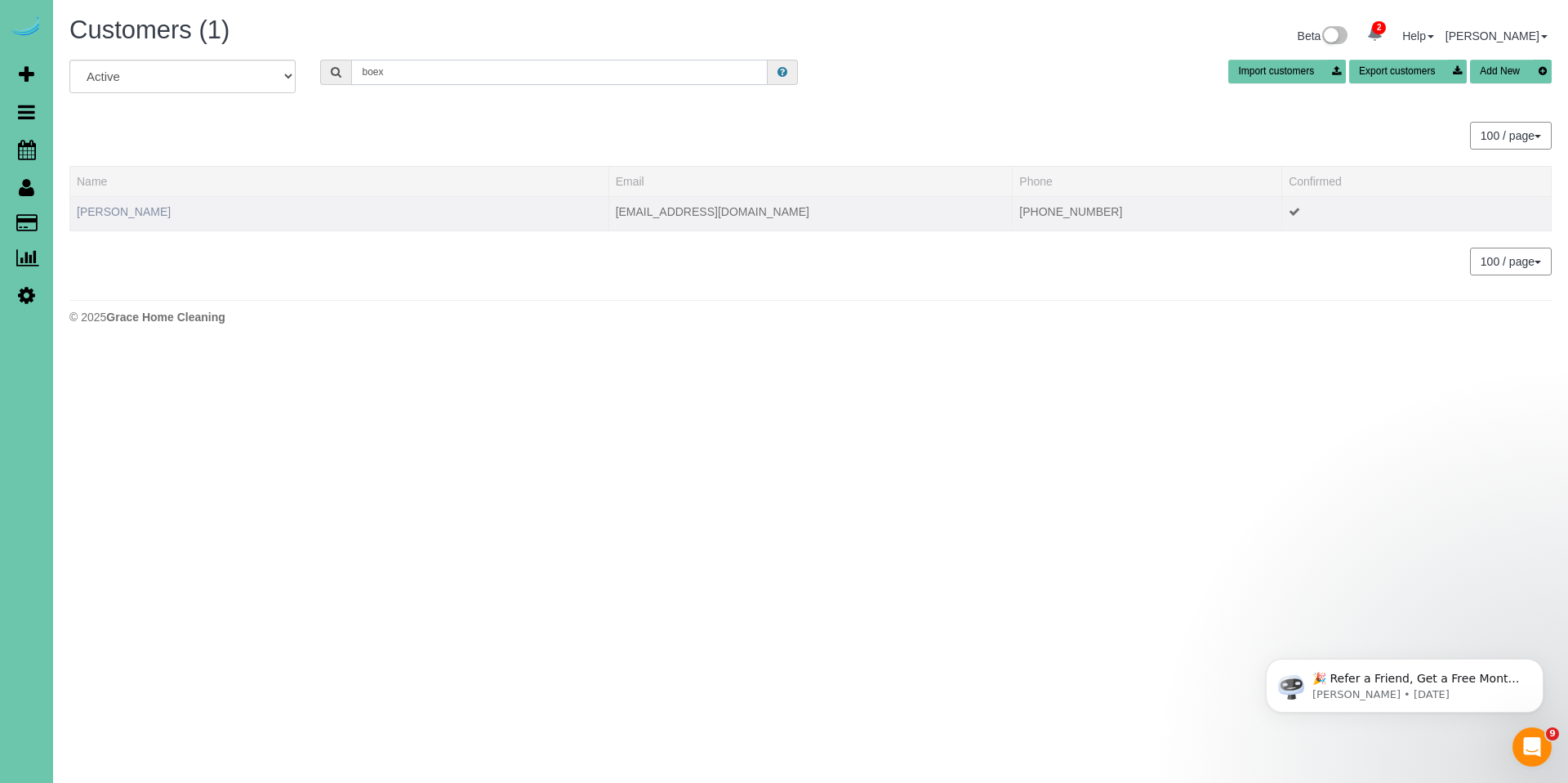
type input "boex"
click at [128, 212] on link "[PERSON_NAME]" at bounding box center [123, 212] width 94 height 13
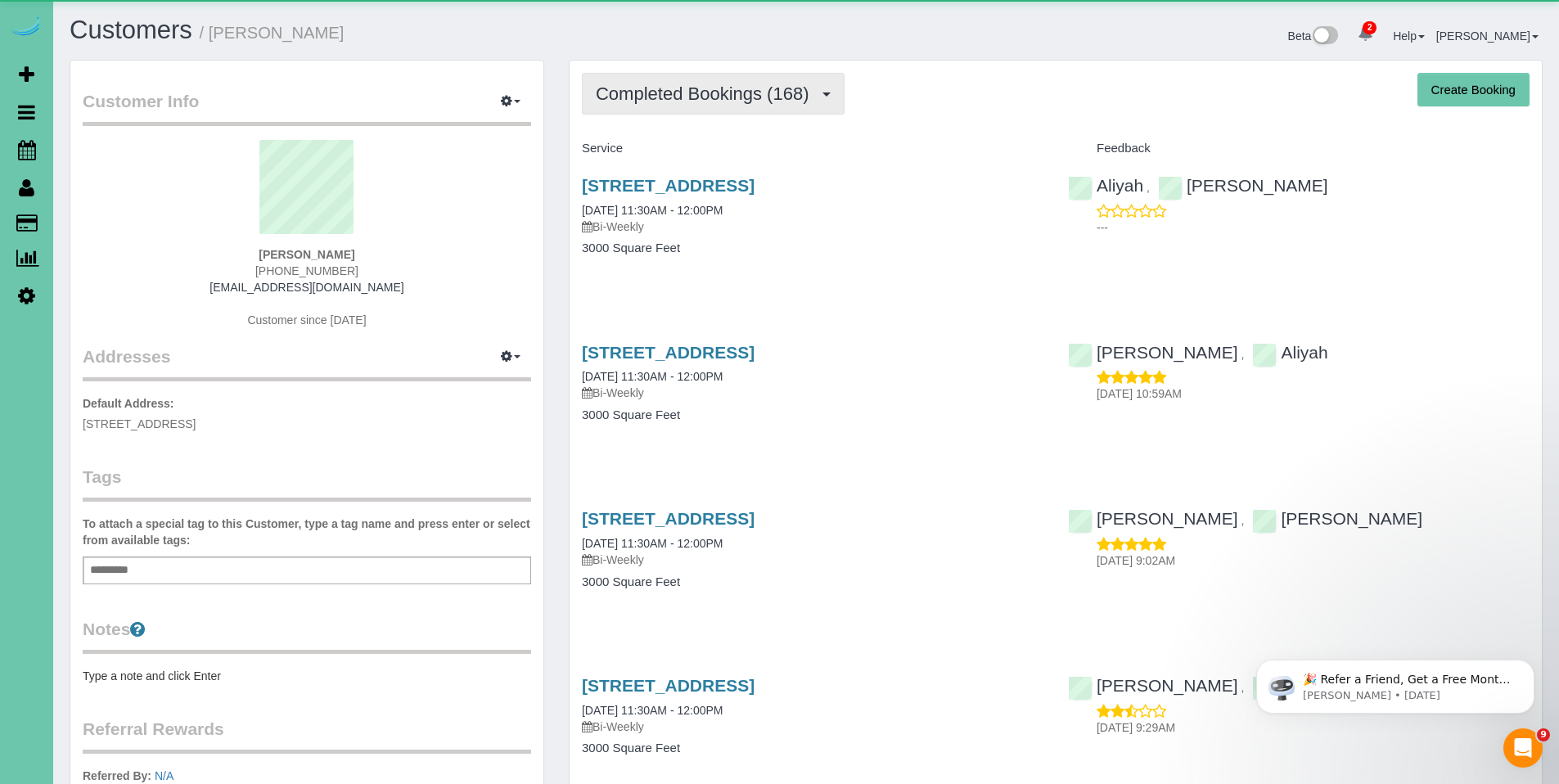
click at [679, 102] on span "Completed Bookings (168)" at bounding box center [706, 93] width 221 height 20
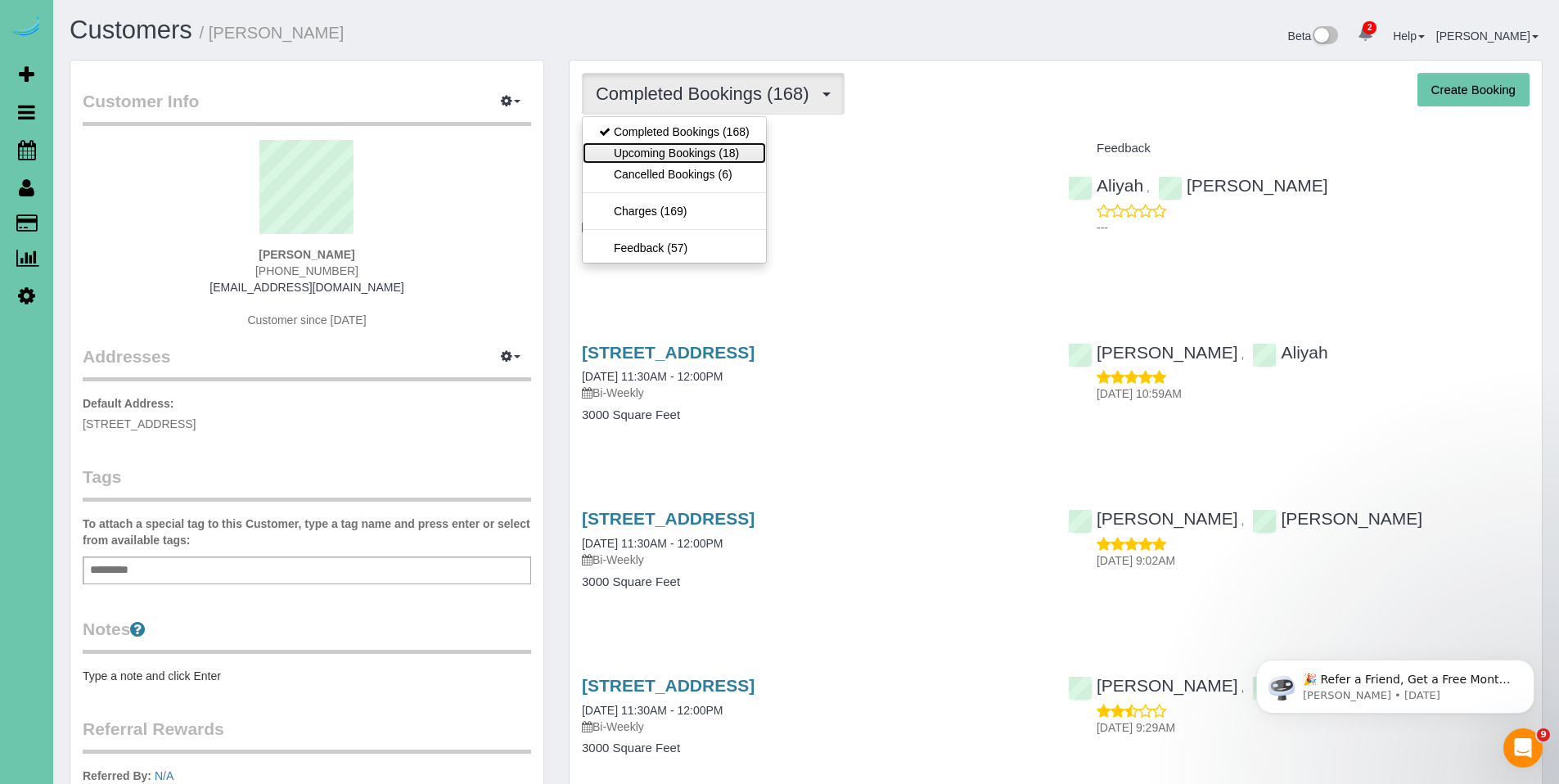
click at [674, 156] on link "Upcoming Bookings (18)" at bounding box center [674, 153] width 184 height 21
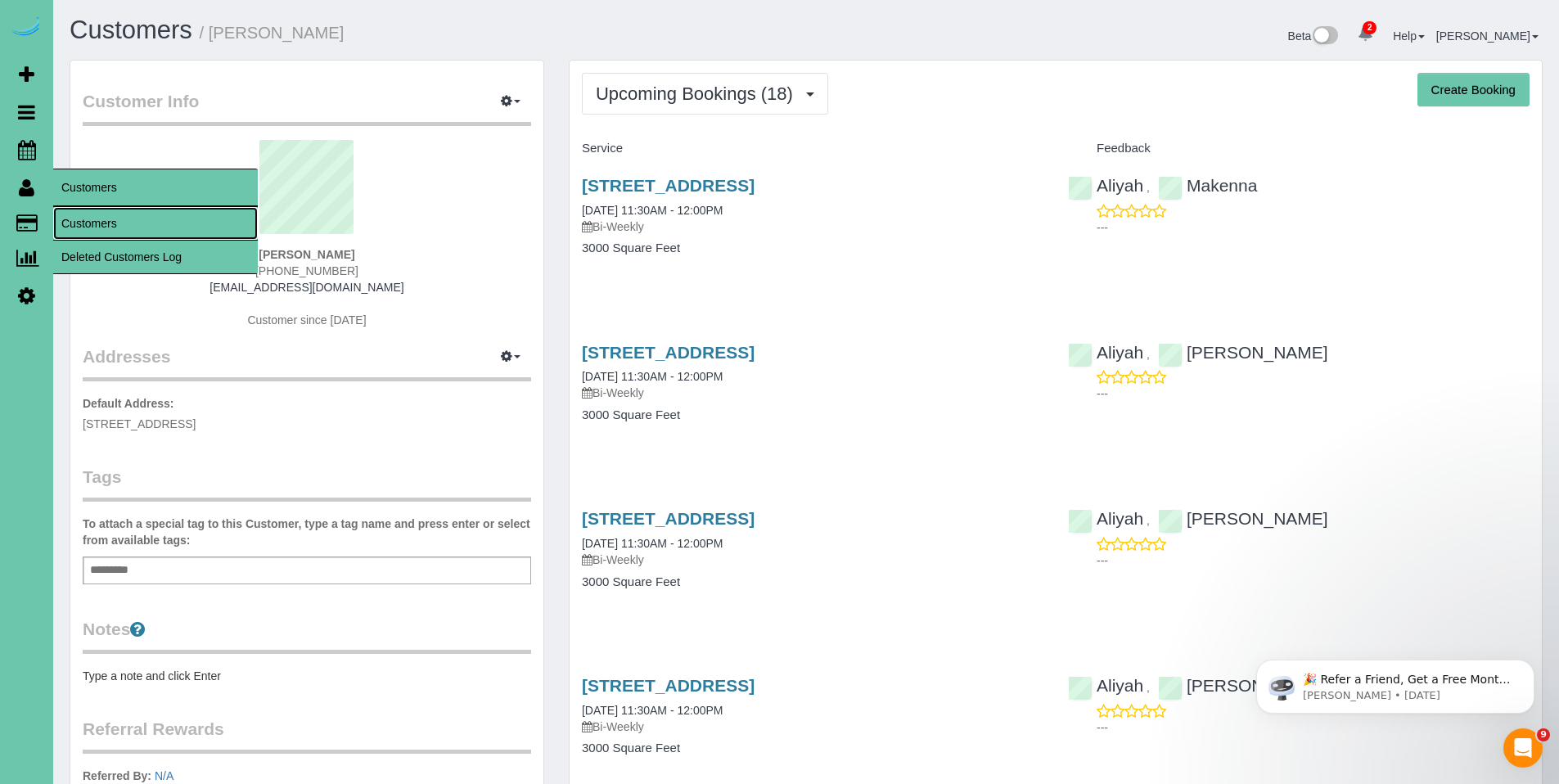
click at [102, 229] on link "Customers" at bounding box center [155, 223] width 205 height 32
